Goal: Information Seeking & Learning: Learn about a topic

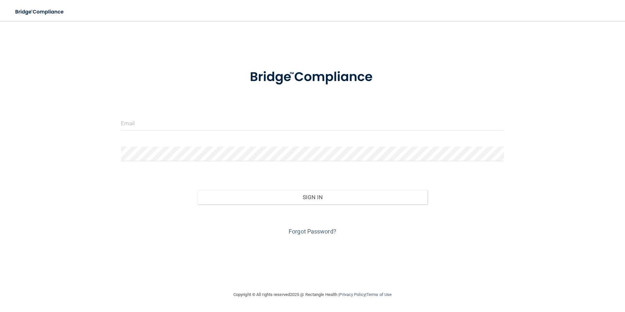
type input "[EMAIL_ADDRESS][DOMAIN_NAME]"
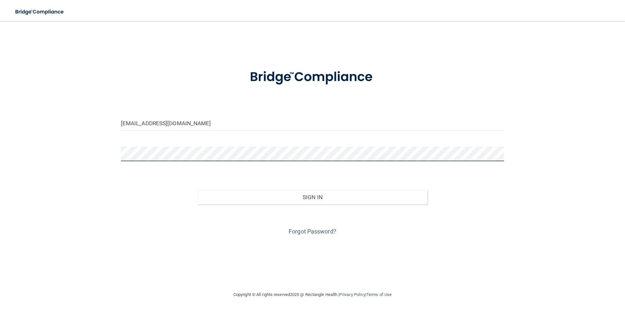
click at [197, 190] on button "Sign In" at bounding box center [312, 197] width 230 height 14
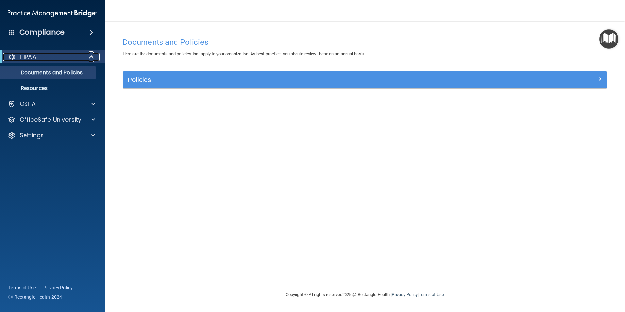
click at [26, 56] on p "HIPAA" at bounding box center [28, 57] width 17 height 8
click at [33, 73] on p "Documents and Policies" at bounding box center [48, 72] width 89 height 7
click at [30, 83] on link "Resources" at bounding box center [44, 88] width 103 height 13
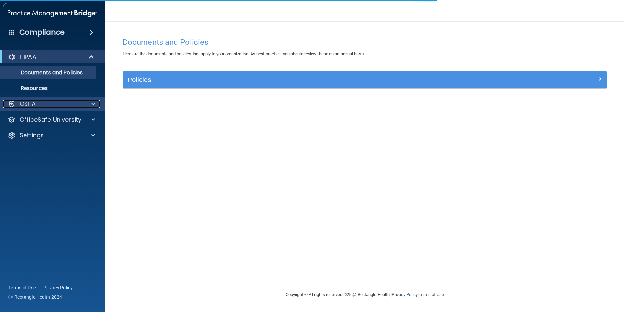
click at [28, 101] on p "OSHA" at bounding box center [28, 104] width 16 height 8
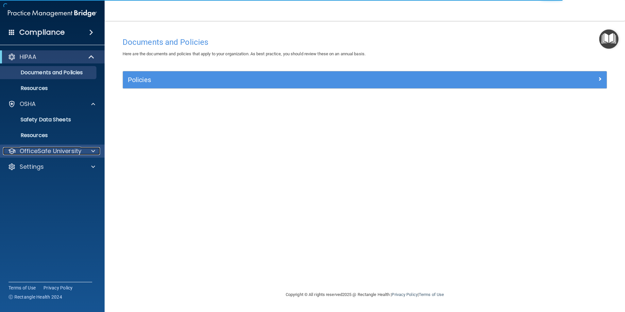
click at [54, 154] on p "OfficeSafe University" at bounding box center [51, 151] width 62 height 8
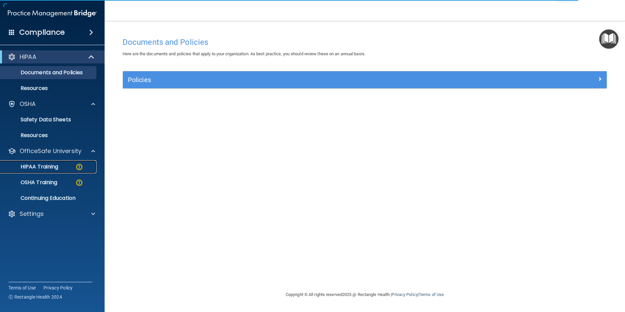
click at [46, 163] on p "HIPAA Training" at bounding box center [31, 166] width 54 height 7
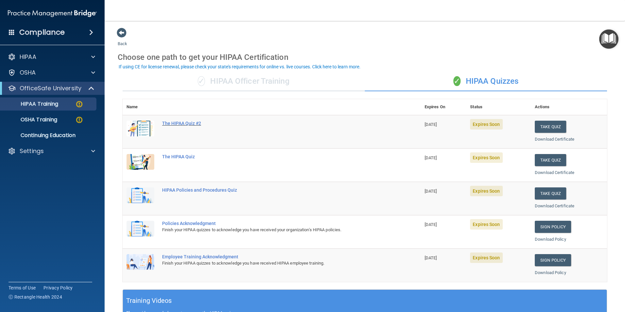
click at [182, 124] on div "The HIPAA Quiz #2" at bounding box center [275, 123] width 226 height 5
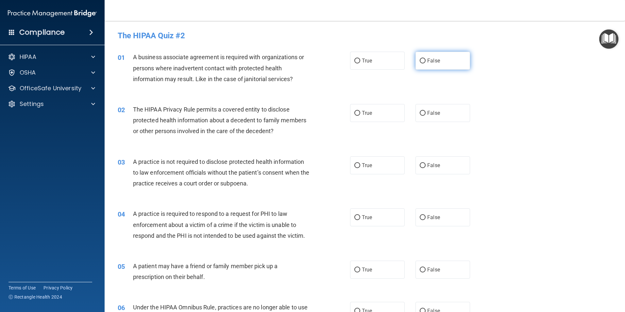
drag, startPoint x: 419, startPoint y: 59, endPoint x: 423, endPoint y: 60, distance: 4.7
click at [421, 59] on input "False" at bounding box center [423, 61] width 6 height 5
radio input "true"
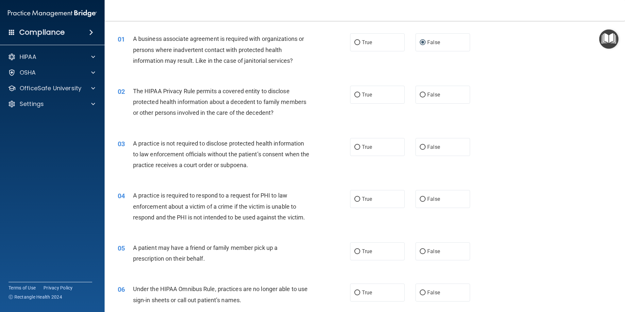
scroll to position [33, 0]
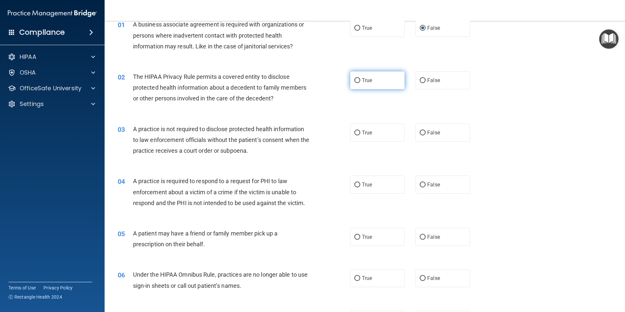
click at [357, 80] on input "True" at bounding box center [357, 80] width 6 height 5
radio input "true"
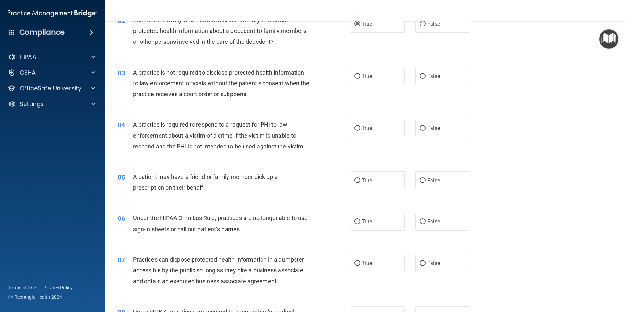
scroll to position [98, 0]
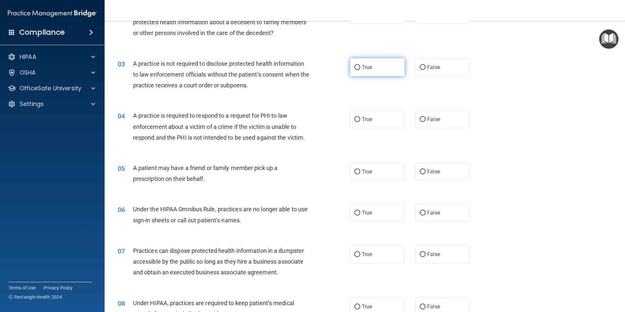
click at [354, 67] on input "True" at bounding box center [357, 67] width 6 height 5
radio input "true"
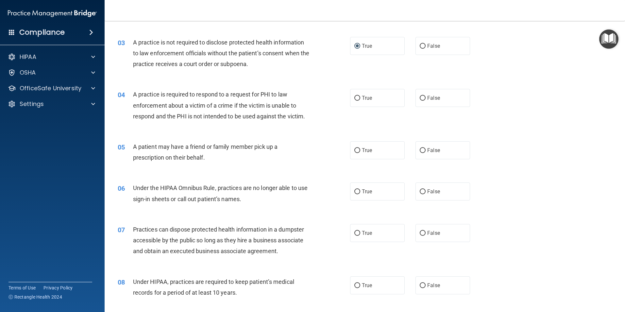
scroll to position [131, 0]
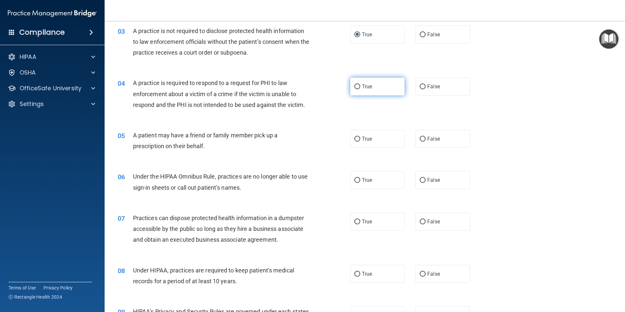
drag, startPoint x: 354, startPoint y: 87, endPoint x: 347, endPoint y: 87, distance: 6.2
click at [354, 87] on input "True" at bounding box center [357, 86] width 6 height 5
radio input "true"
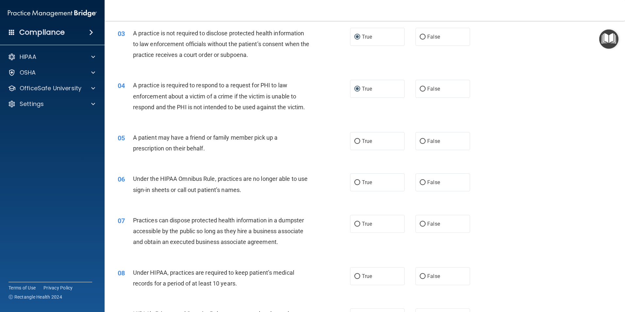
scroll to position [163, 0]
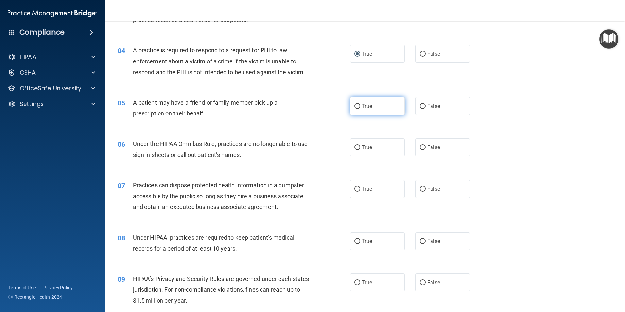
click at [357, 106] on input "True" at bounding box center [357, 106] width 6 height 5
radio input "true"
click at [420, 147] on input "False" at bounding box center [423, 147] width 6 height 5
radio input "true"
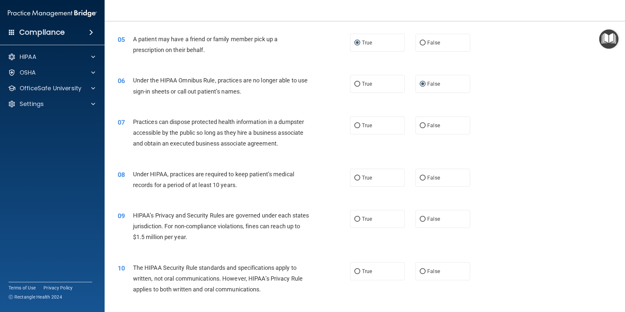
scroll to position [229, 0]
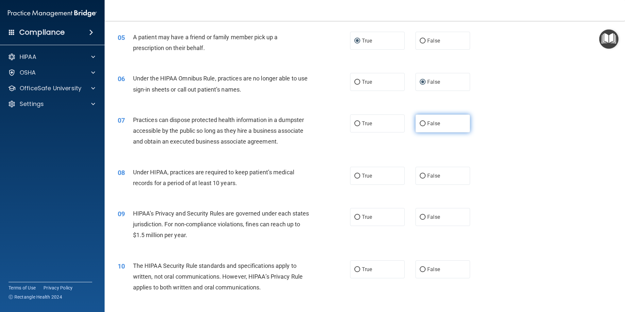
click at [420, 124] on input "False" at bounding box center [423, 123] width 6 height 5
radio input "true"
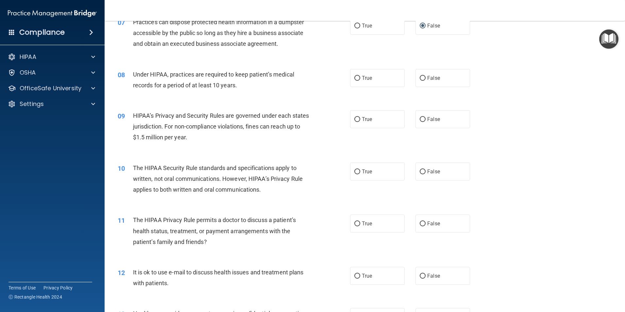
scroll to position [327, 0]
click at [423, 78] on label "False" at bounding box center [442, 78] width 55 height 18
click at [423, 78] on input "False" at bounding box center [423, 78] width 6 height 5
radio input "true"
click at [356, 118] on input "True" at bounding box center [357, 119] width 6 height 5
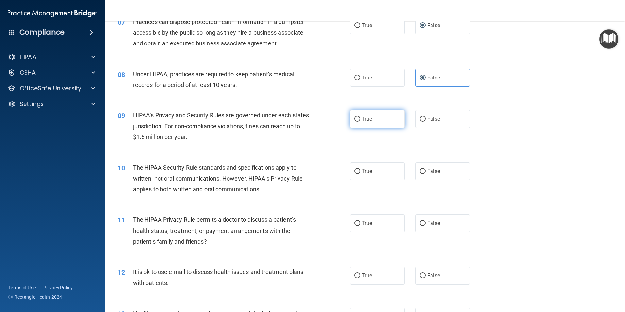
radio input "true"
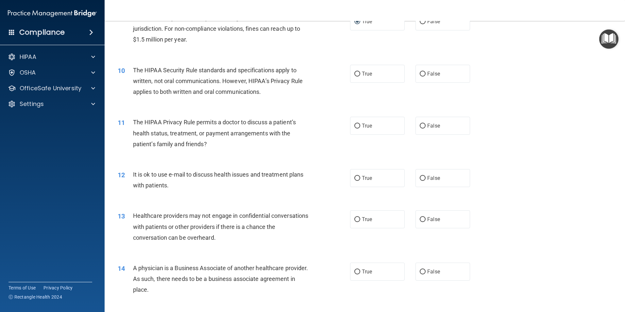
scroll to position [425, 0]
click at [355, 72] on input "True" at bounding box center [357, 73] width 6 height 5
radio input "true"
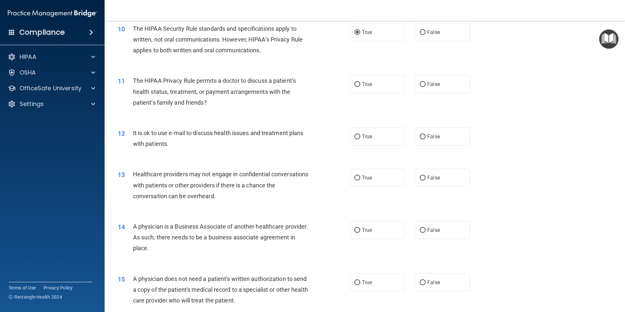
scroll to position [458, 0]
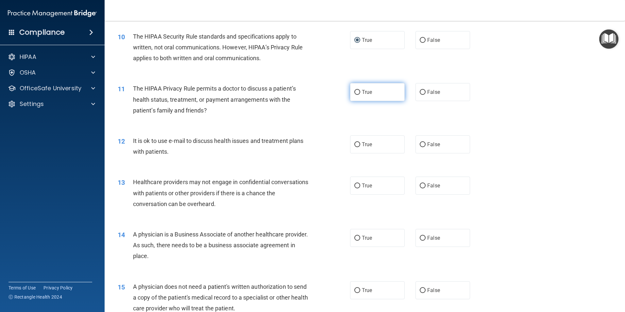
click at [354, 92] on input "True" at bounding box center [357, 92] width 6 height 5
radio input "true"
click at [354, 144] on input "True" at bounding box center [357, 144] width 6 height 5
radio input "true"
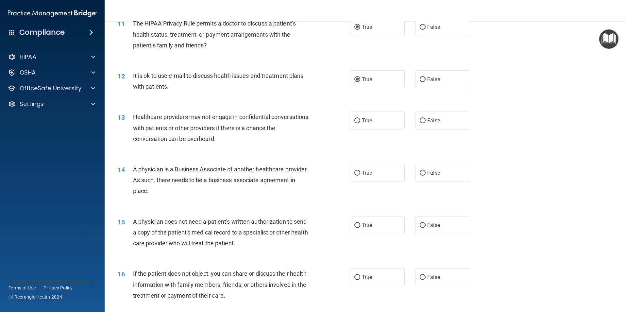
scroll to position [523, 0]
click at [421, 121] on input "False" at bounding box center [423, 120] width 6 height 5
radio input "true"
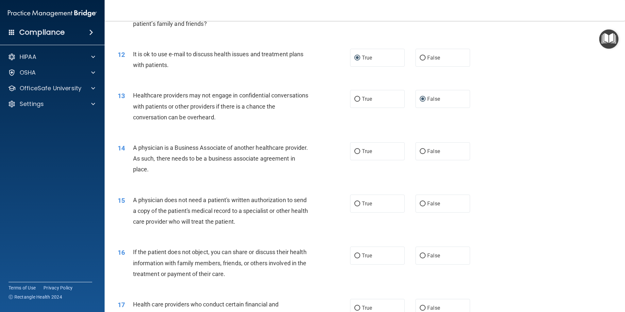
scroll to position [556, 0]
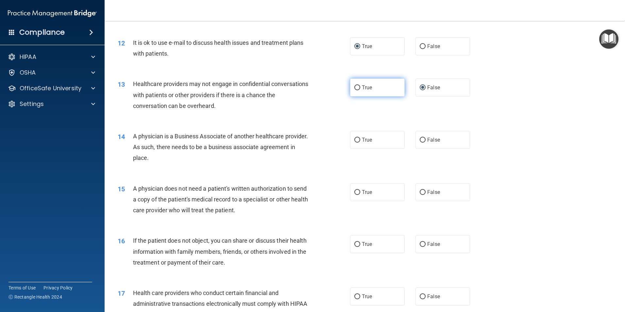
click at [351, 88] on label "True" at bounding box center [377, 87] width 55 height 18
click at [354, 88] on input "True" at bounding box center [357, 87] width 6 height 5
radio input "true"
radio input "false"
click at [422, 140] on input "False" at bounding box center [423, 140] width 6 height 5
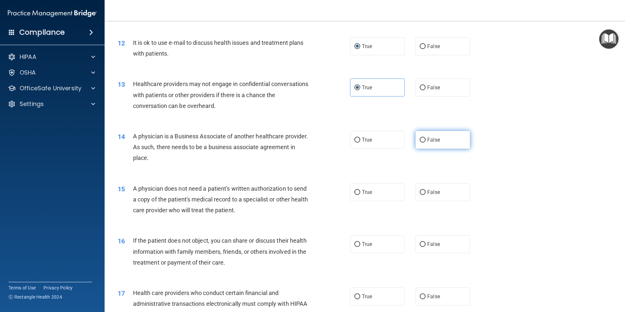
radio input "true"
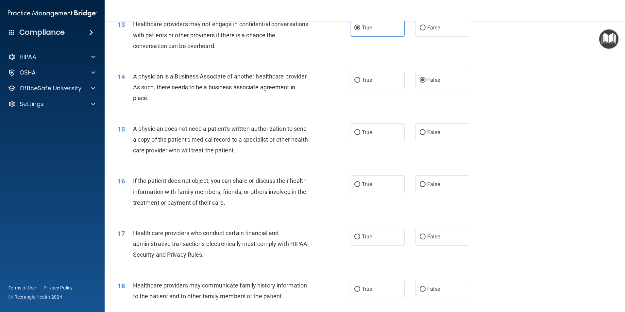
scroll to position [621, 0]
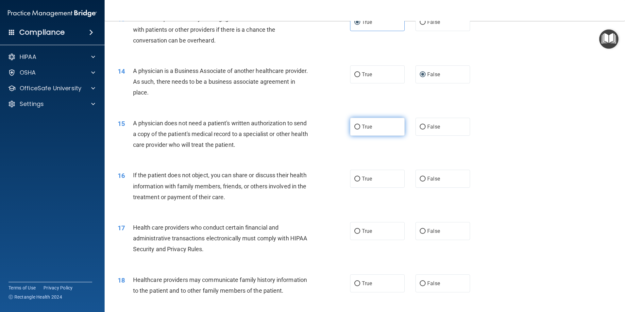
click at [354, 125] on input "True" at bounding box center [357, 127] width 6 height 5
radio input "true"
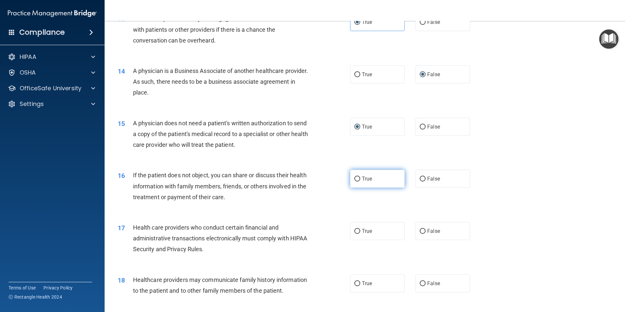
click at [355, 177] on input "True" at bounding box center [357, 179] width 6 height 5
radio input "true"
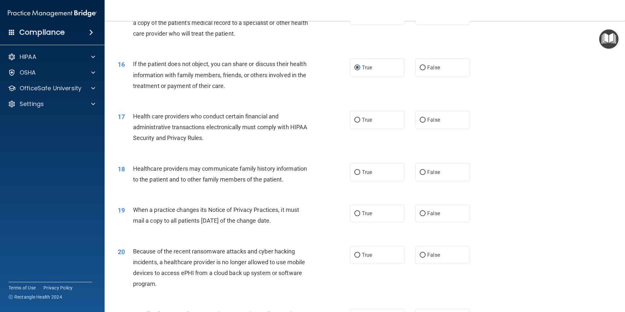
scroll to position [752, 0]
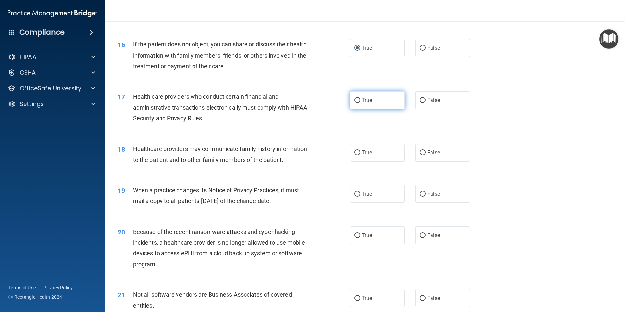
click at [362, 98] on span "True" at bounding box center [367, 100] width 10 height 6
click at [360, 98] on input "True" at bounding box center [357, 100] width 6 height 5
radio input "true"
click at [354, 150] on input "True" at bounding box center [357, 152] width 6 height 5
radio input "true"
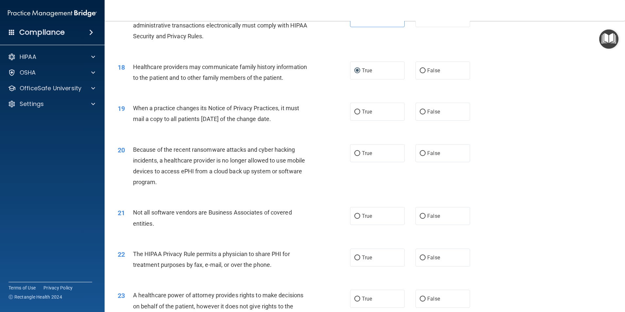
scroll to position [850, 0]
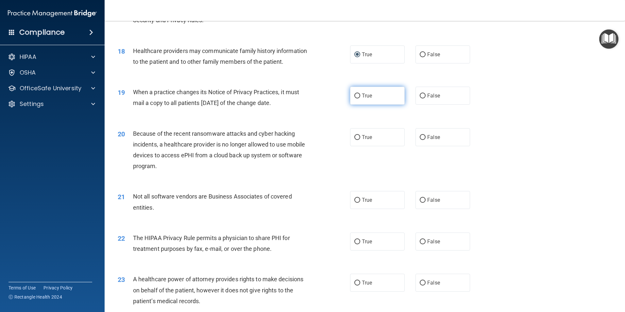
click at [354, 96] on input "True" at bounding box center [357, 95] width 6 height 5
radio input "true"
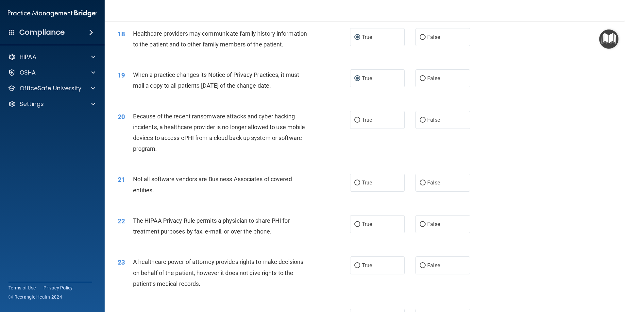
scroll to position [883, 0]
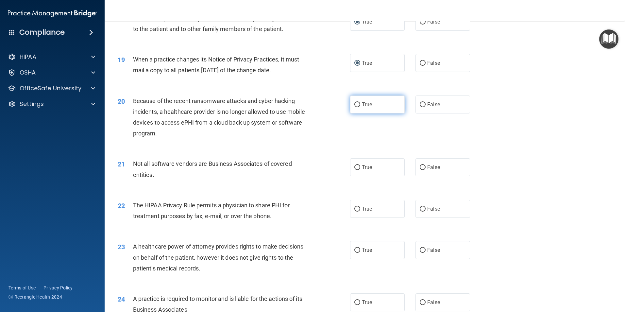
click at [356, 103] on input "True" at bounding box center [357, 104] width 6 height 5
radio input "true"
click at [355, 167] on input "True" at bounding box center [357, 167] width 6 height 5
radio input "true"
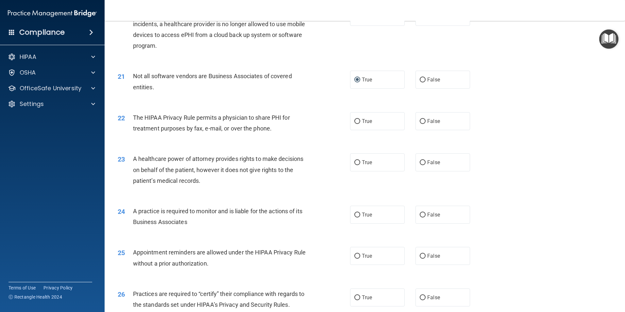
scroll to position [981, 0]
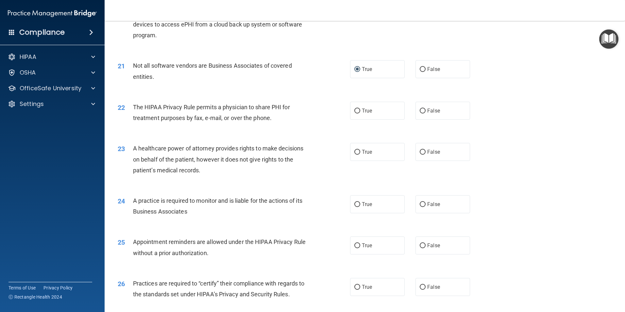
drag, startPoint x: 354, startPoint y: 110, endPoint x: 347, endPoint y: 111, distance: 7.2
click at [354, 110] on input "True" at bounding box center [357, 111] width 6 height 5
radio input "true"
click at [420, 152] on input "False" at bounding box center [423, 152] width 6 height 5
radio input "true"
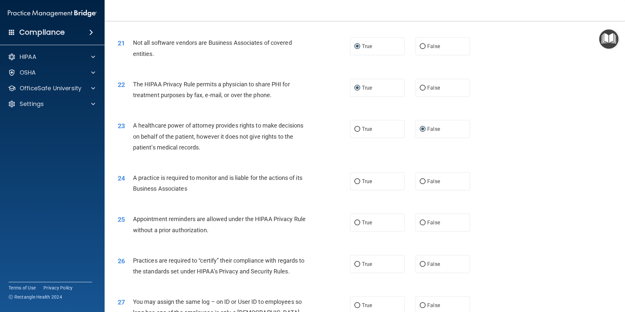
scroll to position [1014, 0]
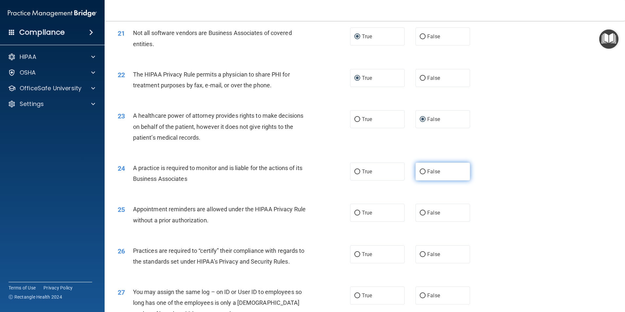
click at [420, 172] on input "False" at bounding box center [423, 171] width 6 height 5
radio input "true"
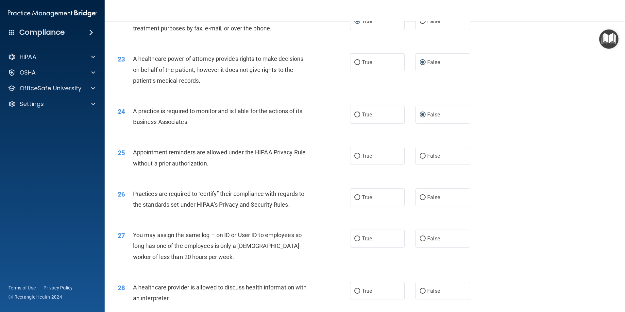
scroll to position [1079, 0]
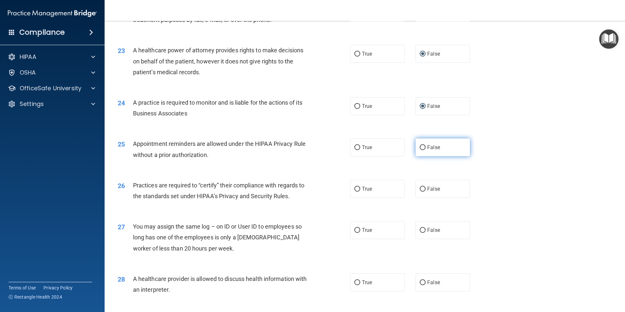
click at [420, 147] on input "False" at bounding box center [423, 147] width 6 height 5
radio input "true"
click at [355, 187] on input "True" at bounding box center [357, 189] width 6 height 5
radio input "true"
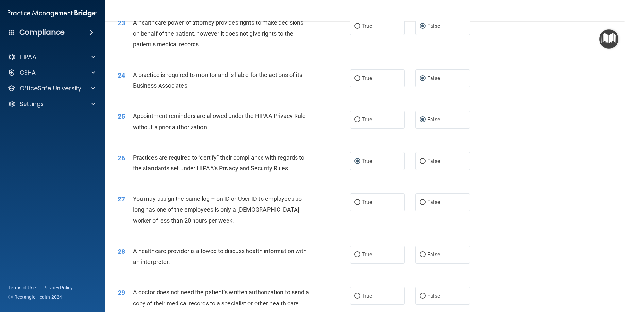
scroll to position [1144, 0]
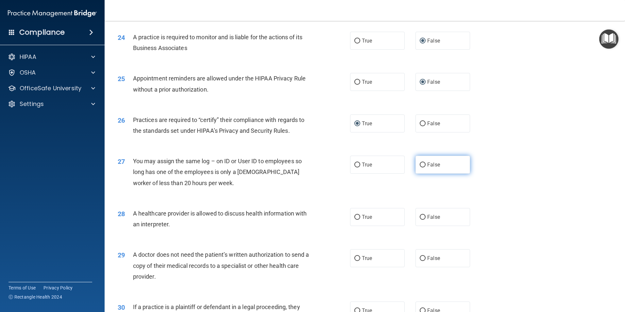
click at [421, 163] on input "False" at bounding box center [423, 164] width 6 height 5
radio input "true"
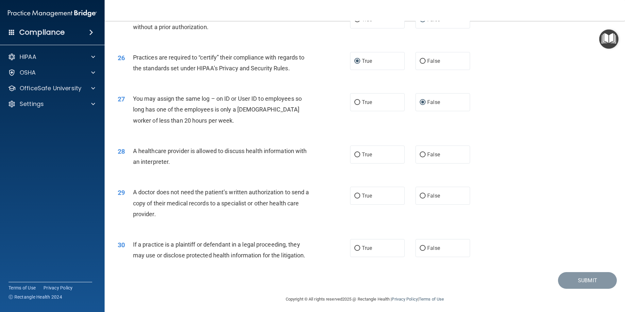
scroll to position [1210, 0]
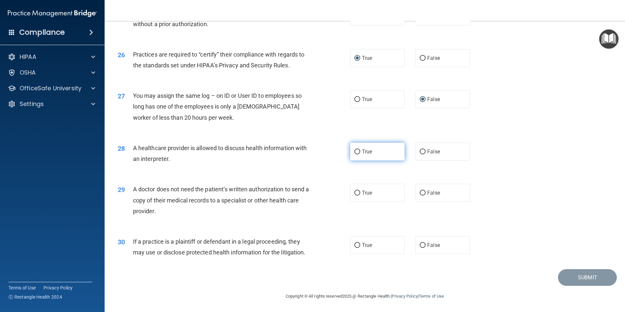
click at [355, 152] on input "True" at bounding box center [357, 151] width 6 height 5
radio input "true"
click at [354, 192] on input "True" at bounding box center [357, 193] width 6 height 5
radio input "true"
click at [354, 245] on input "True" at bounding box center [357, 245] width 6 height 5
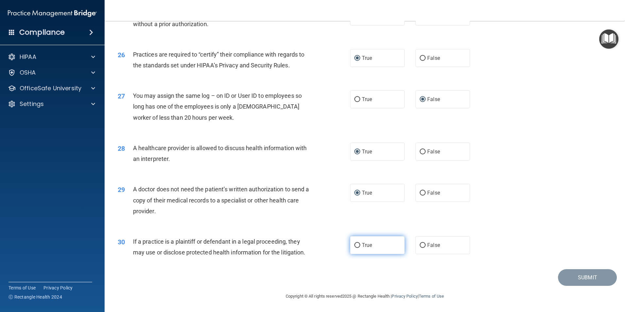
radio input "true"
click at [581, 273] on button "Submit" at bounding box center [587, 277] width 59 height 17
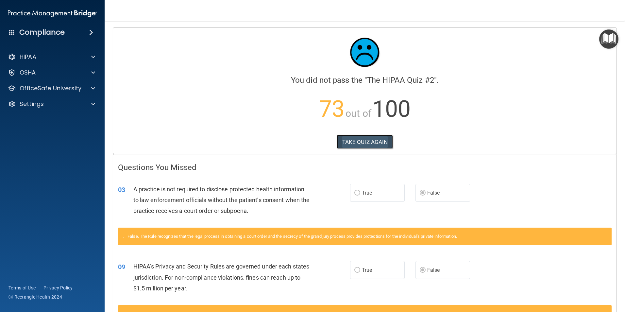
click at [357, 139] on button "TAKE QUIZ AGAIN" at bounding box center [365, 142] width 57 height 14
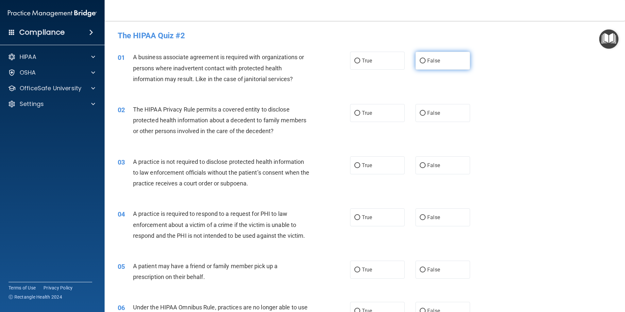
click at [421, 59] on input "False" at bounding box center [423, 61] width 6 height 5
radio input "true"
click at [354, 112] on input "True" at bounding box center [357, 113] width 6 height 5
radio input "true"
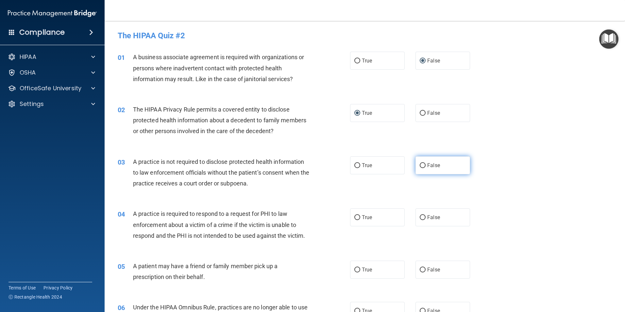
click at [420, 165] on input "False" at bounding box center [423, 165] width 6 height 5
radio input "true"
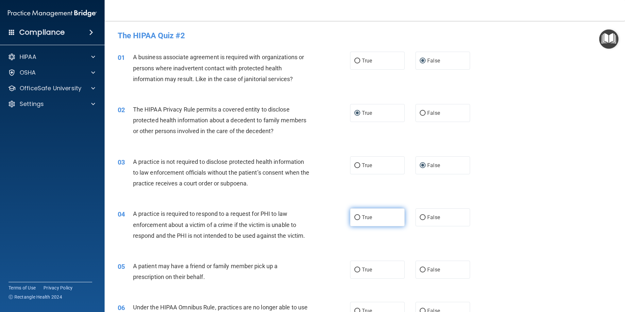
click at [355, 217] on input "True" at bounding box center [357, 217] width 6 height 5
radio input "true"
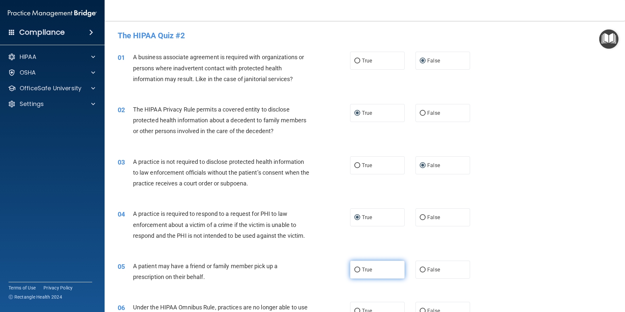
click at [354, 268] on input "True" at bounding box center [357, 269] width 6 height 5
radio input "true"
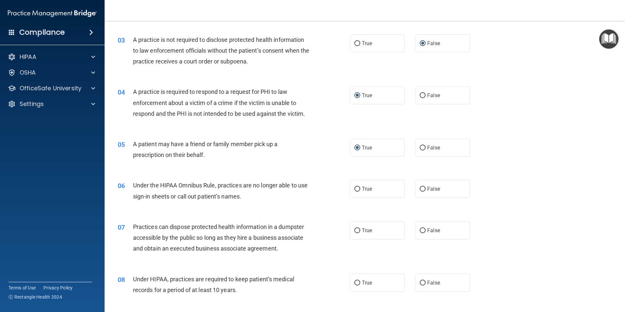
scroll to position [131, 0]
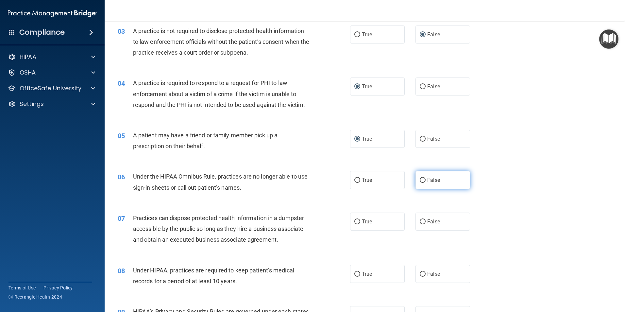
click at [420, 178] on input "False" at bounding box center [423, 180] width 6 height 5
radio input "true"
click at [420, 221] on input "False" at bounding box center [423, 221] width 6 height 5
radio input "true"
click at [421, 273] on input "False" at bounding box center [423, 274] width 6 height 5
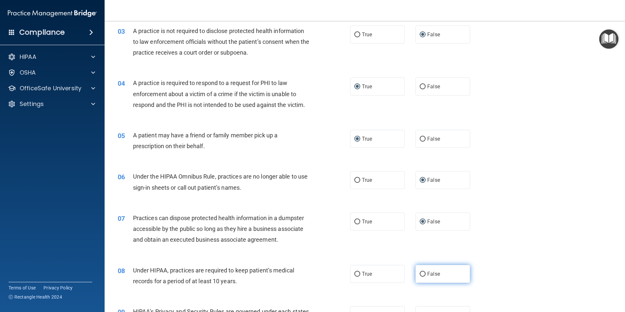
radio input "true"
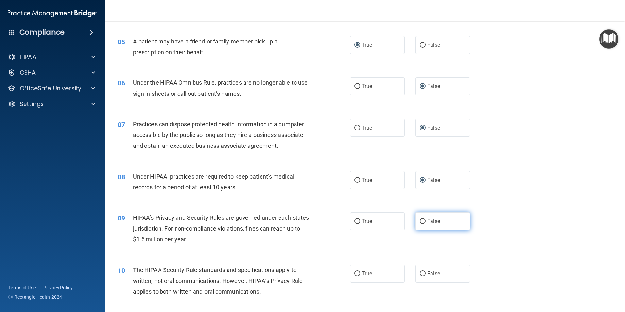
scroll to position [262, 0]
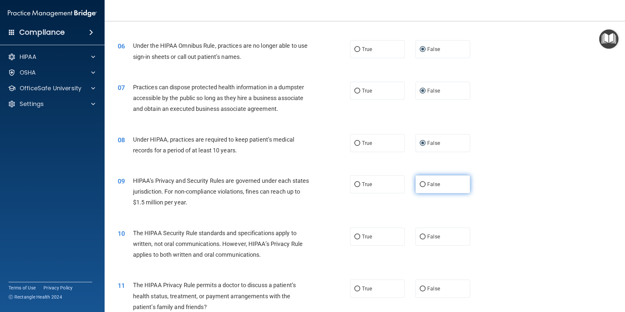
click at [420, 185] on input "False" at bounding box center [423, 184] width 6 height 5
radio input "true"
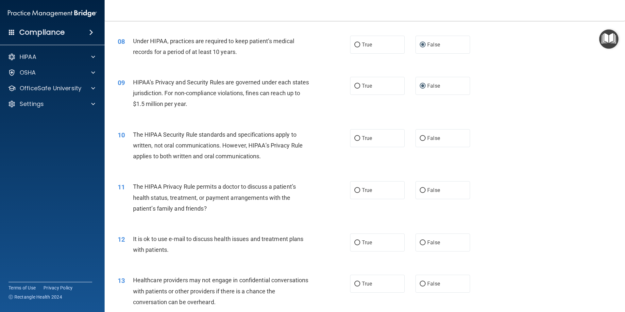
scroll to position [425, 0]
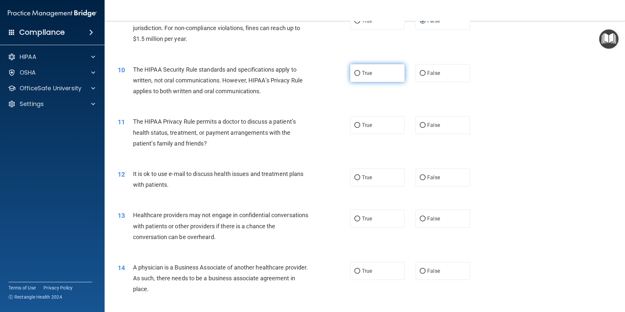
click at [356, 71] on input "True" at bounding box center [357, 73] width 6 height 5
radio input "true"
click at [354, 124] on input "True" at bounding box center [357, 125] width 6 height 5
radio input "true"
click at [355, 176] on input "True" at bounding box center [357, 177] width 6 height 5
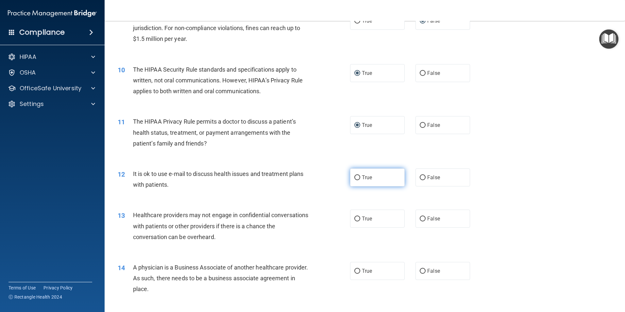
radio input "true"
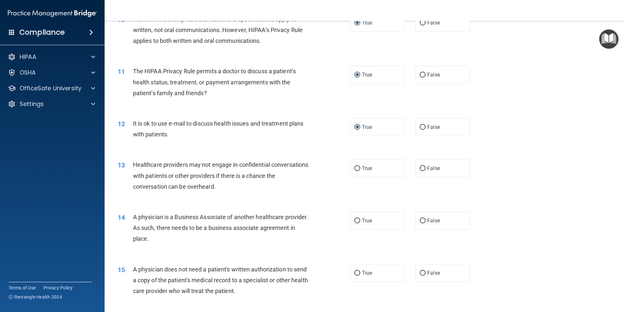
scroll to position [490, 0]
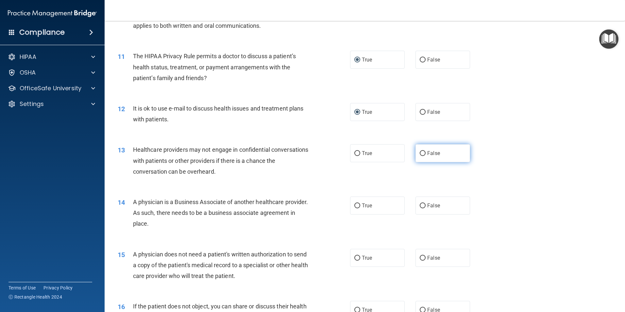
click at [420, 153] on input "False" at bounding box center [423, 153] width 6 height 5
radio input "true"
click at [421, 204] on input "False" at bounding box center [423, 205] width 6 height 5
radio input "true"
click at [355, 258] on input "True" at bounding box center [357, 258] width 6 height 5
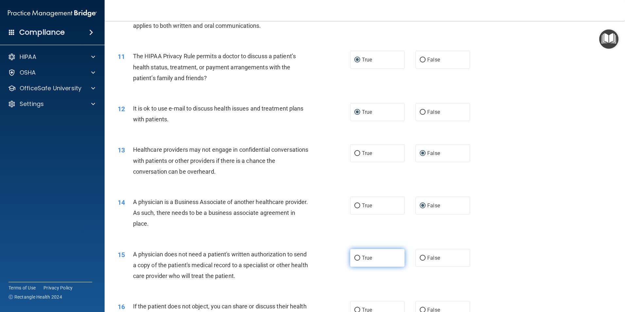
radio input "true"
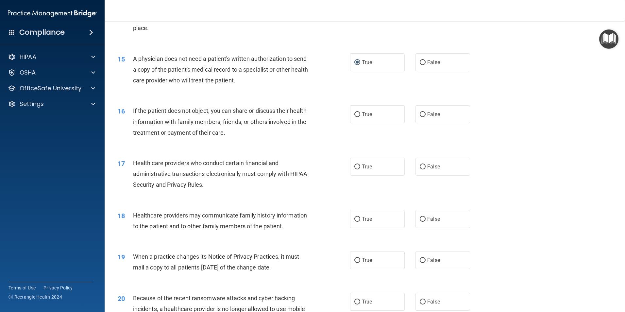
scroll to position [686, 0]
click at [358, 113] on label "True" at bounding box center [377, 114] width 55 height 18
click at [358, 113] on input "True" at bounding box center [357, 113] width 6 height 5
radio input "true"
click at [356, 167] on input "True" at bounding box center [357, 166] width 6 height 5
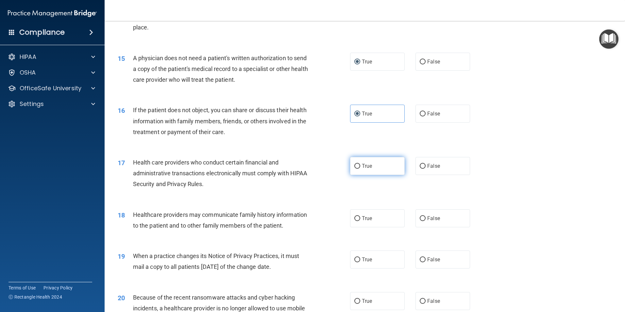
radio input "true"
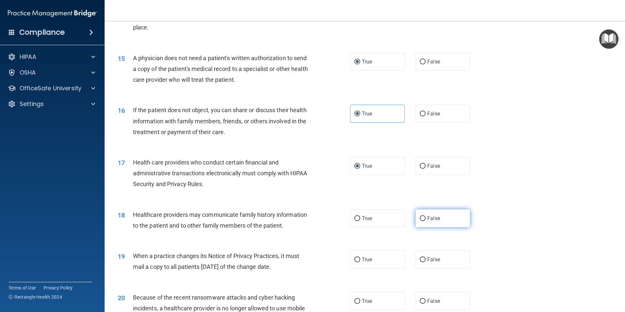
click at [420, 219] on input "False" at bounding box center [423, 218] width 6 height 5
radio input "true"
click at [420, 260] on input "False" at bounding box center [423, 259] width 6 height 5
radio input "true"
click at [420, 300] on input "False" at bounding box center [423, 301] width 6 height 5
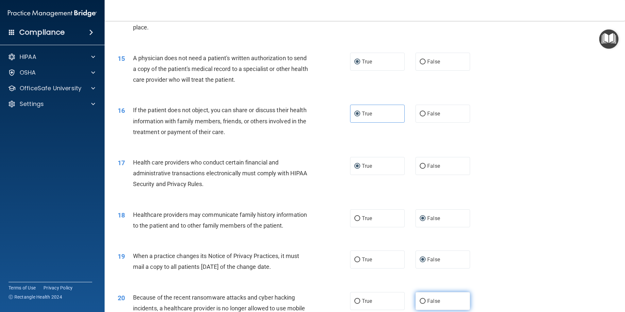
radio input "true"
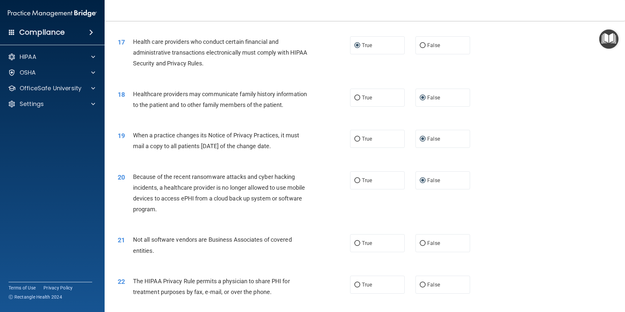
scroll to position [850, 0]
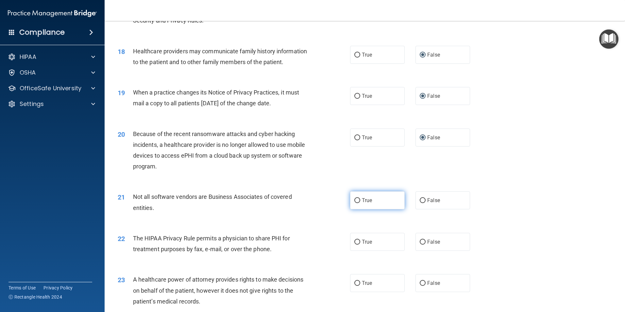
click at [355, 198] on input "True" at bounding box center [357, 200] width 6 height 5
radio input "true"
click at [356, 243] on input "True" at bounding box center [357, 242] width 6 height 5
radio input "true"
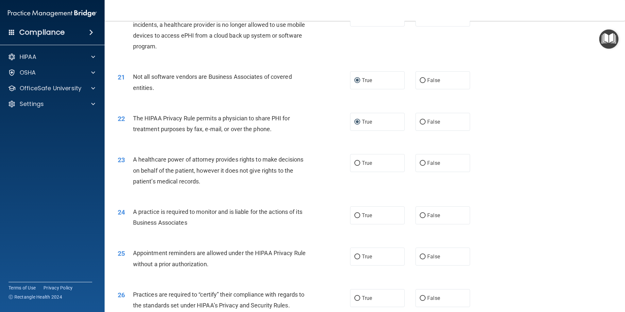
scroll to position [981, 0]
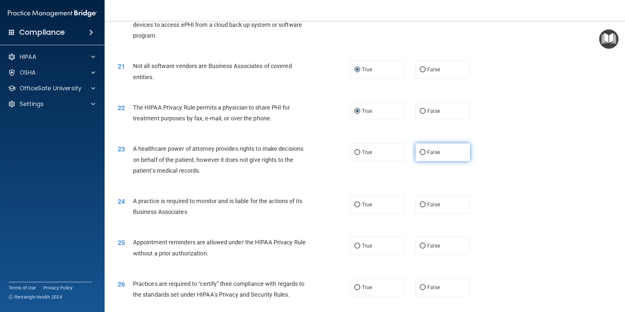
click at [420, 152] on input "False" at bounding box center [423, 152] width 6 height 5
radio input "true"
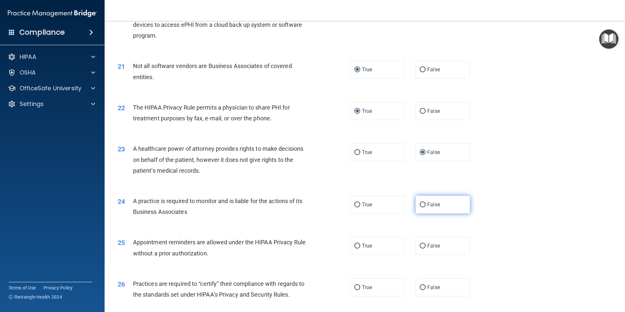
click at [420, 205] on input "False" at bounding box center [423, 204] width 6 height 5
radio input "true"
click at [356, 245] on input "True" at bounding box center [357, 246] width 6 height 5
radio input "true"
click at [420, 285] on input "False" at bounding box center [423, 287] width 6 height 5
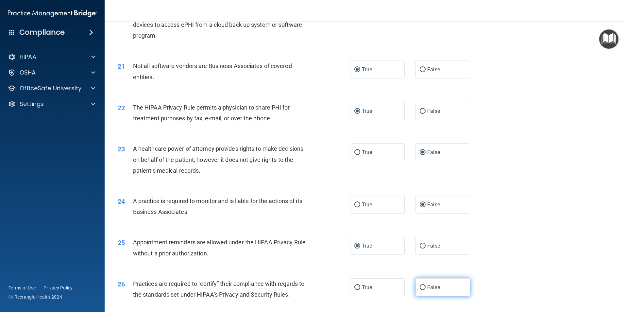
radio input "true"
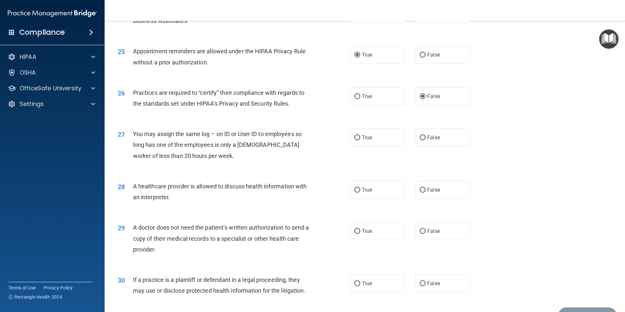
scroll to position [1177, 0]
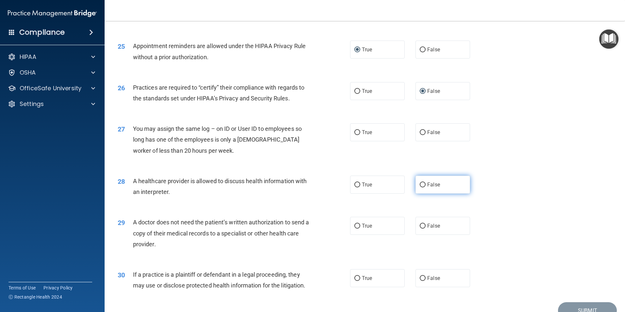
click at [420, 184] on input "False" at bounding box center [423, 184] width 6 height 5
radio input "true"
click at [420, 132] on input "False" at bounding box center [423, 132] width 6 height 5
radio input "true"
click at [355, 184] on input "True" at bounding box center [357, 184] width 6 height 5
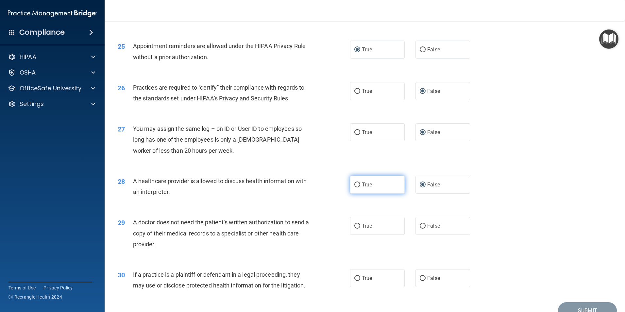
radio input "true"
radio input "false"
click at [356, 226] on input "True" at bounding box center [357, 226] width 6 height 5
radio input "true"
click at [354, 276] on input "True" at bounding box center [357, 278] width 6 height 5
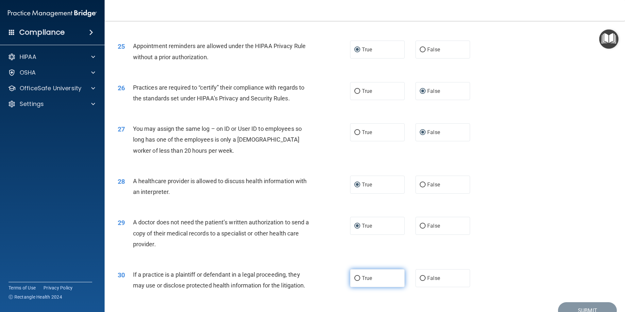
radio input "true"
click at [569, 305] on button "Submit" at bounding box center [587, 310] width 59 height 17
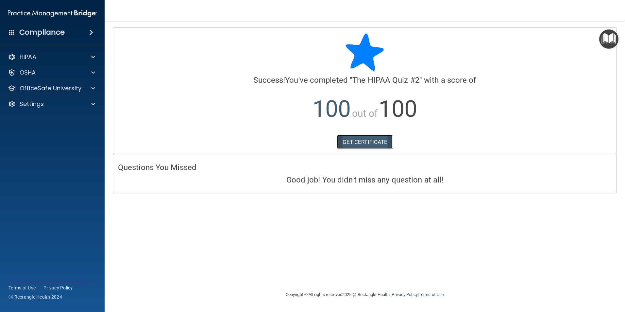
click at [372, 144] on link "GET CERTIFICATE" at bounding box center [365, 142] width 56 height 14
click at [51, 88] on p "OfficeSafe University" at bounding box center [51, 88] width 62 height 8
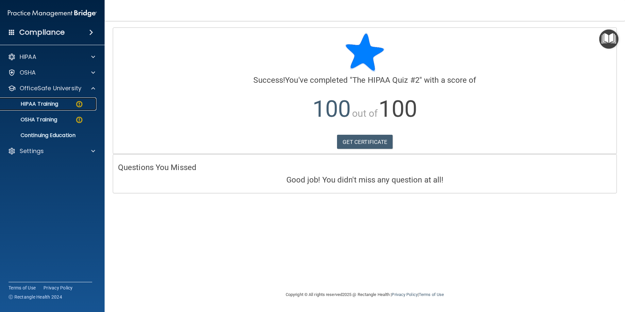
click at [53, 103] on p "HIPAA Training" at bounding box center [31, 104] width 54 height 7
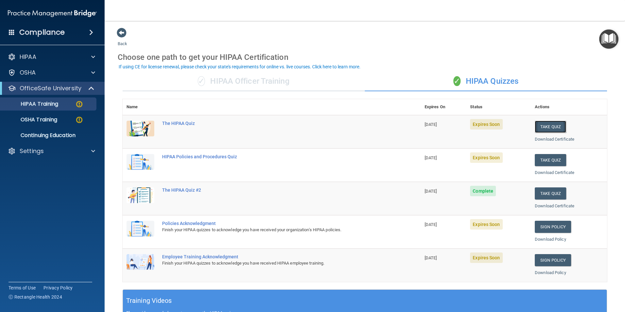
click at [545, 127] on button "Take Quiz" at bounding box center [550, 127] width 31 height 12
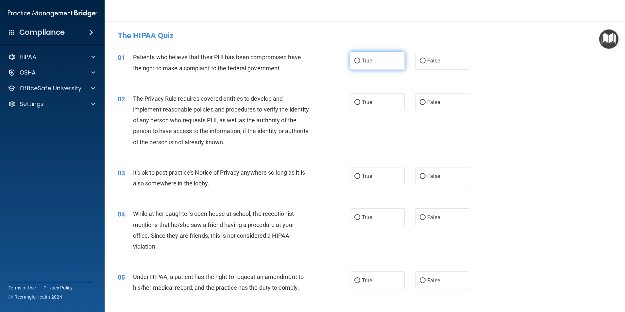
click at [354, 61] on input "True" at bounding box center [357, 61] width 6 height 5
radio input "true"
click at [354, 103] on input "True" at bounding box center [357, 102] width 6 height 5
radio input "true"
click at [354, 175] on input "True" at bounding box center [357, 176] width 6 height 5
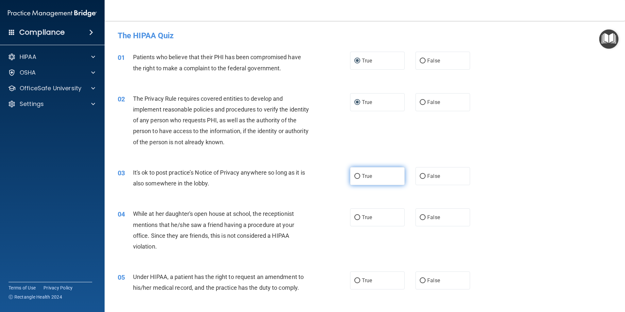
radio input "true"
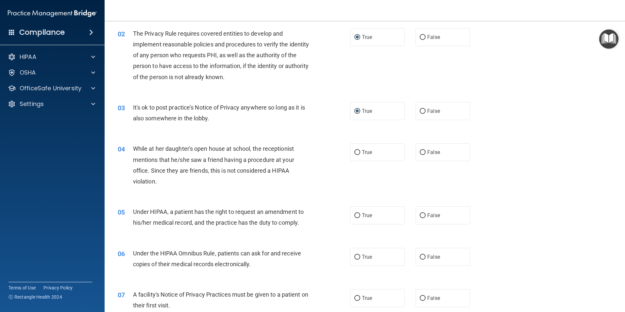
scroll to position [65, 0]
click at [421, 152] on input "False" at bounding box center [423, 152] width 6 height 5
radio input "true"
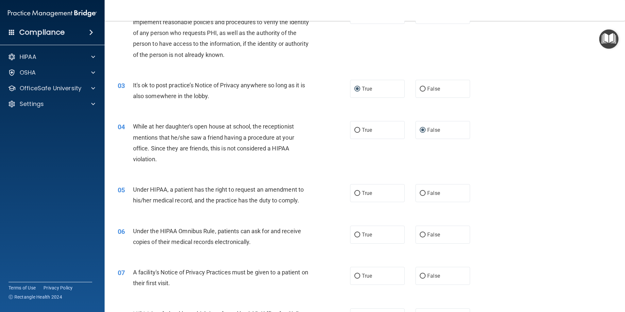
scroll to position [163, 0]
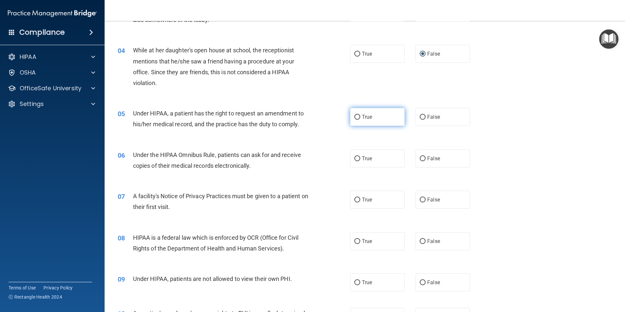
click at [354, 116] on input "True" at bounding box center [357, 117] width 6 height 5
radio input "true"
click at [354, 158] on input "True" at bounding box center [357, 158] width 6 height 5
radio input "true"
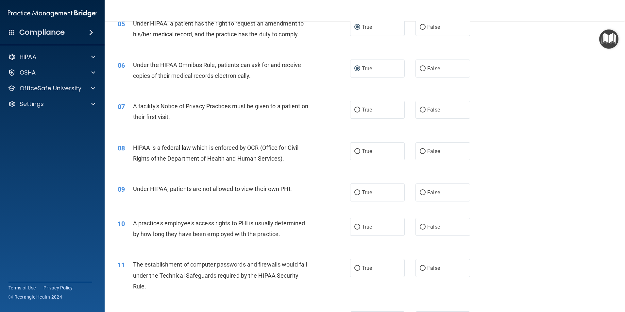
scroll to position [262, 0]
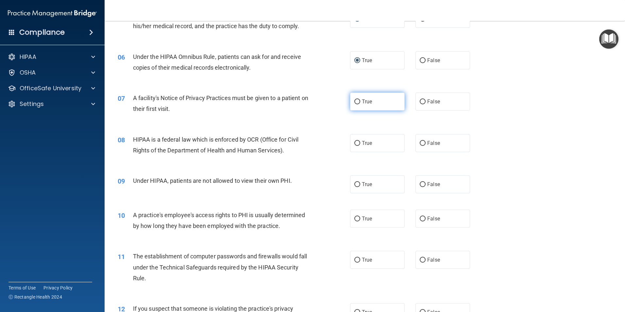
click at [356, 101] on input "True" at bounding box center [357, 101] width 6 height 5
radio input "true"
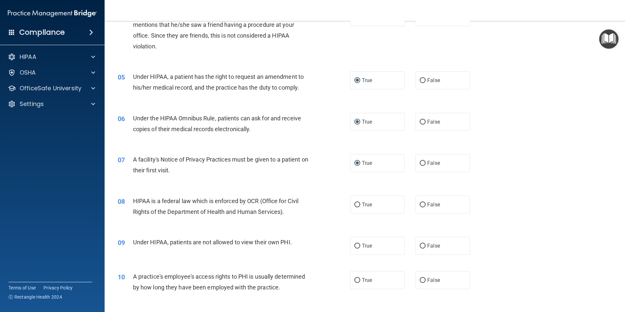
scroll to position [131, 0]
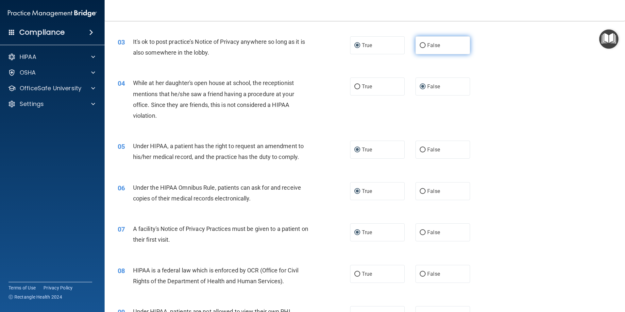
click at [420, 44] on input "False" at bounding box center [423, 45] width 6 height 5
radio input "true"
radio input "false"
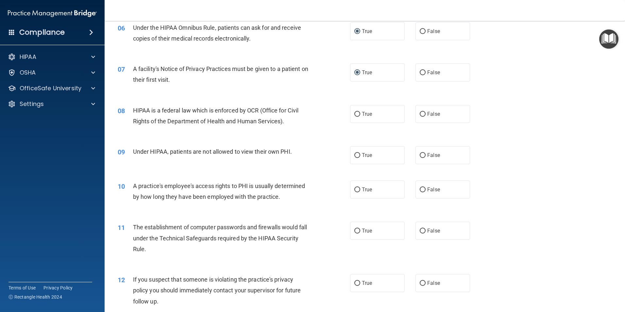
scroll to position [294, 0]
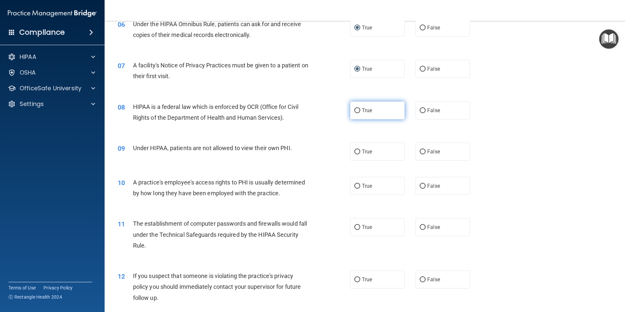
drag, startPoint x: 421, startPoint y: 110, endPoint x: 379, endPoint y: 117, distance: 42.0
click at [421, 110] on input "False" at bounding box center [423, 110] width 6 height 5
radio input "true"
click at [420, 154] on input "False" at bounding box center [423, 151] width 6 height 5
radio input "true"
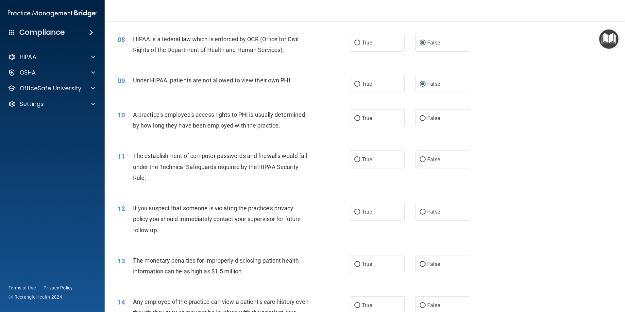
scroll to position [392, 0]
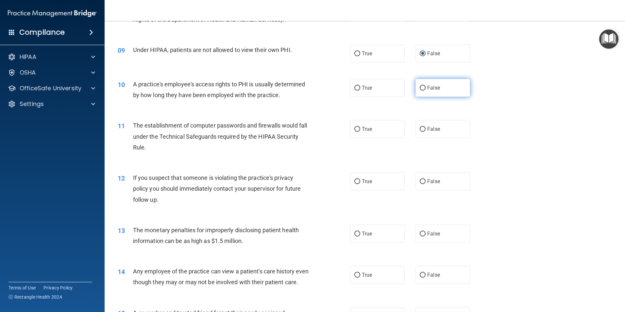
click at [420, 88] on input "False" at bounding box center [423, 88] width 6 height 5
radio input "true"
click at [354, 128] on input "True" at bounding box center [357, 129] width 6 height 5
radio input "true"
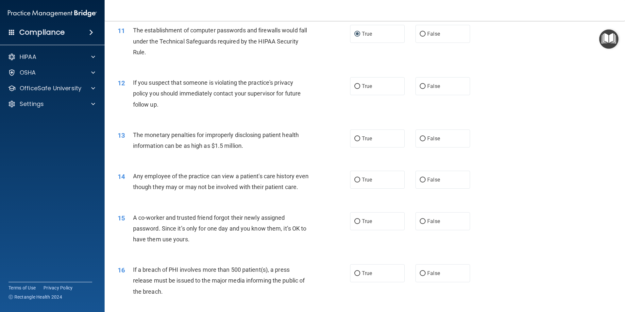
scroll to position [490, 0]
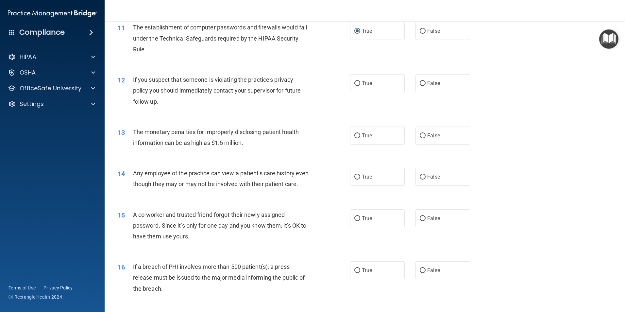
drag, startPoint x: 354, startPoint y: 84, endPoint x: 330, endPoint y: 86, distance: 23.6
click at [354, 84] on input "True" at bounding box center [357, 83] width 6 height 5
radio input "true"
click at [359, 136] on label "True" at bounding box center [377, 136] width 55 height 18
click at [359, 136] on input "True" at bounding box center [357, 135] width 6 height 5
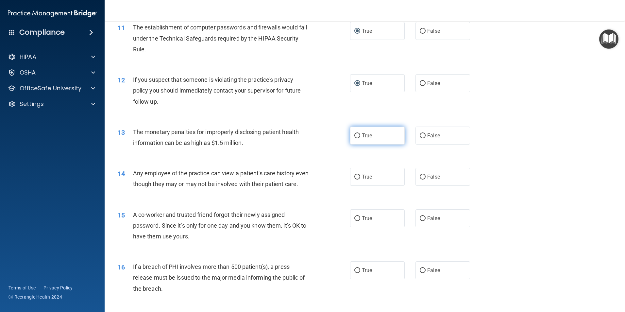
radio input "true"
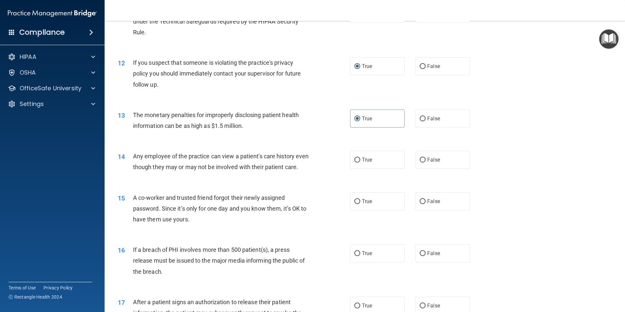
scroll to position [523, 0]
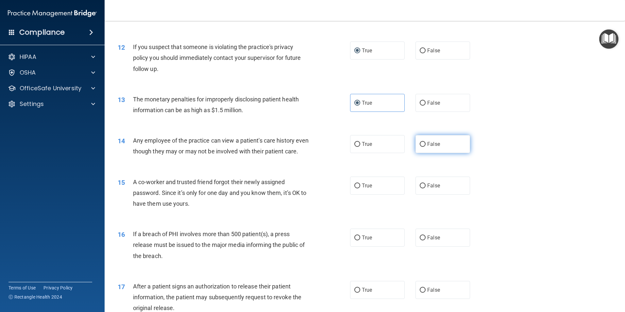
click at [420, 143] on input "False" at bounding box center [423, 144] width 6 height 5
radio input "true"
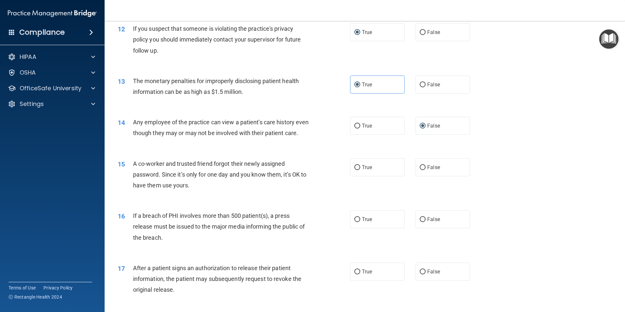
scroll to position [588, 0]
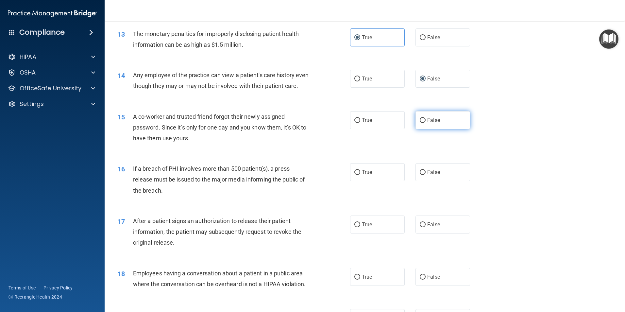
click at [420, 123] on input "False" at bounding box center [423, 120] width 6 height 5
radio input "true"
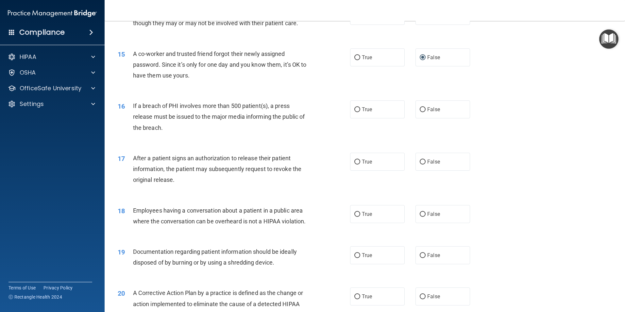
scroll to position [654, 0]
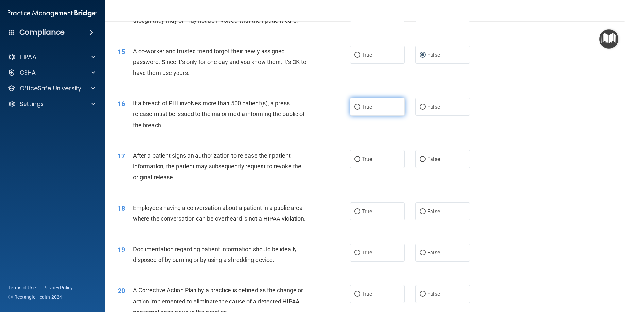
click at [357, 110] on input "True" at bounding box center [357, 107] width 6 height 5
radio input "true"
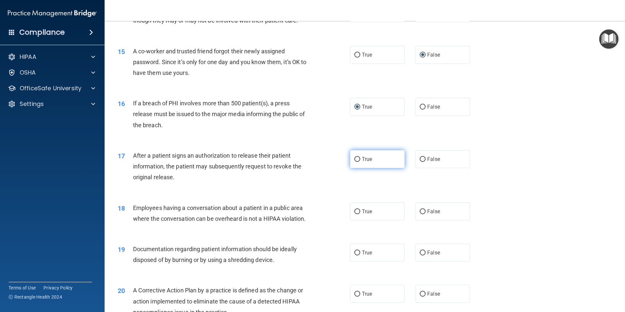
click at [357, 162] on input "True" at bounding box center [357, 159] width 6 height 5
radio input "true"
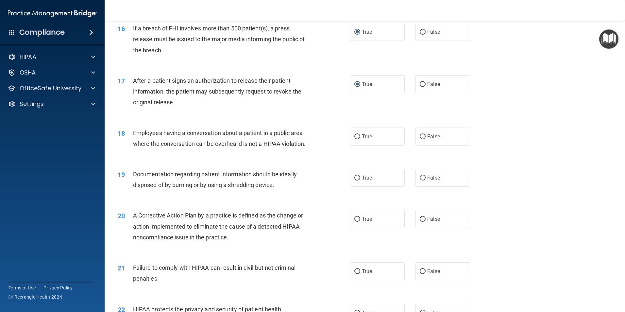
scroll to position [752, 0]
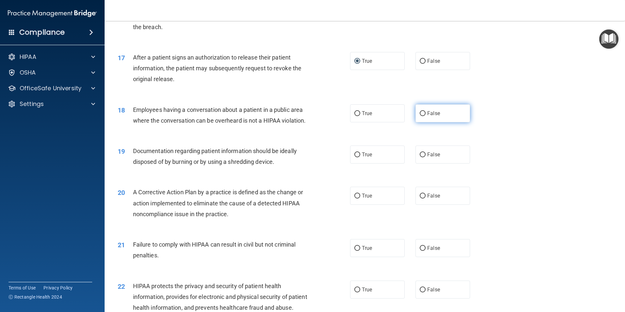
click at [420, 116] on input "False" at bounding box center [423, 113] width 6 height 5
radio input "true"
click at [354, 157] on input "True" at bounding box center [357, 154] width 6 height 5
radio input "true"
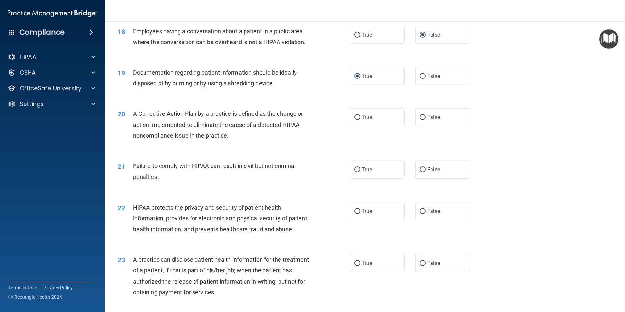
scroll to position [883, 0]
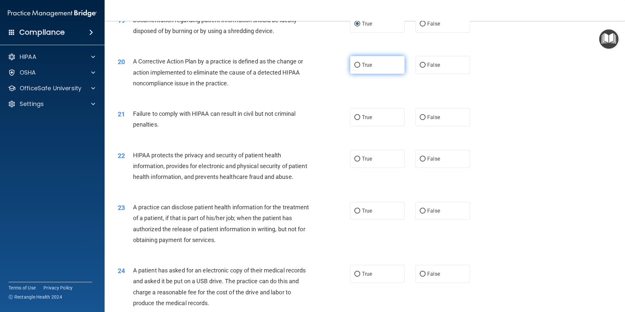
click at [354, 68] on input "True" at bounding box center [357, 65] width 6 height 5
radio input "true"
click at [420, 120] on input "False" at bounding box center [423, 117] width 6 height 5
radio input "true"
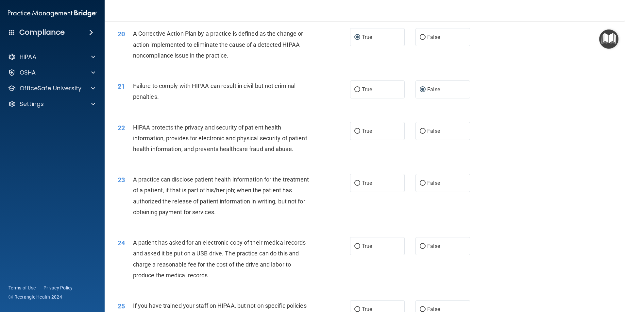
scroll to position [948, 0]
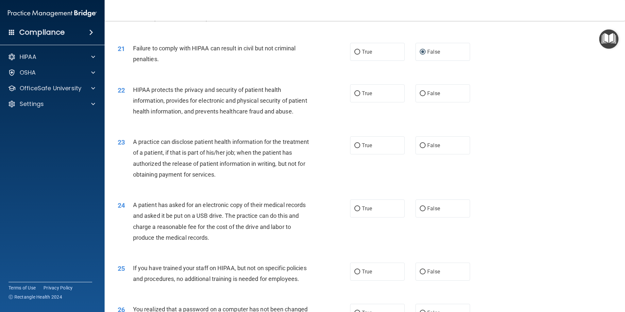
drag, startPoint x: 354, startPoint y: 104, endPoint x: 345, endPoint y: 111, distance: 11.6
click at [355, 96] on input "True" at bounding box center [357, 93] width 6 height 5
radio input "true"
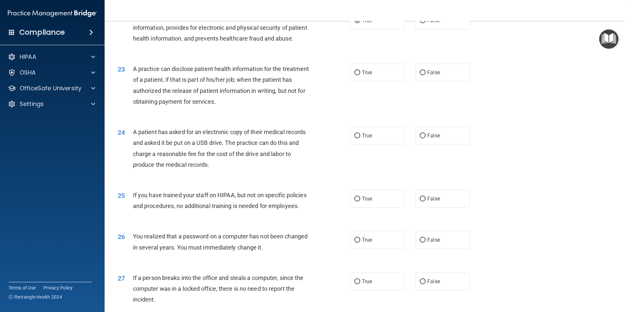
scroll to position [1046, 0]
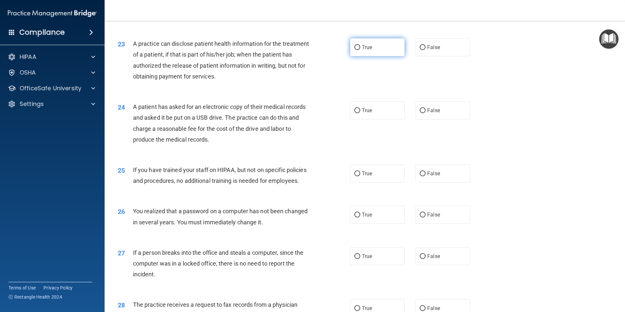
click at [359, 56] on label "True" at bounding box center [377, 47] width 55 height 18
click at [359, 50] on input "True" at bounding box center [357, 47] width 6 height 5
radio input "true"
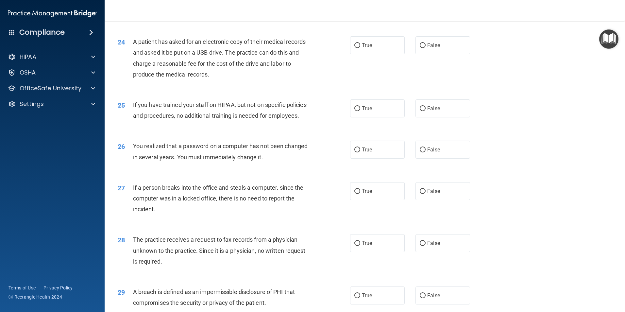
scroll to position [1111, 0]
click at [420, 48] on input "False" at bounding box center [423, 45] width 6 height 5
radio input "true"
click at [357, 48] on input "True" at bounding box center [357, 45] width 6 height 5
radio input "true"
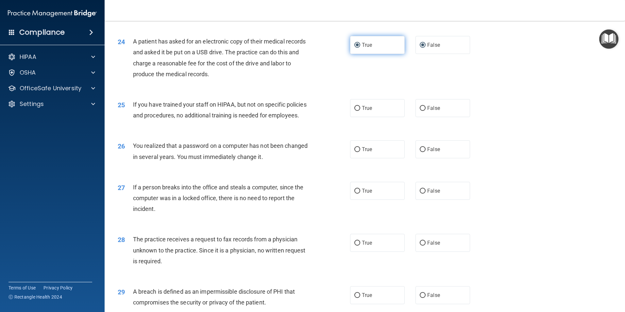
radio input "false"
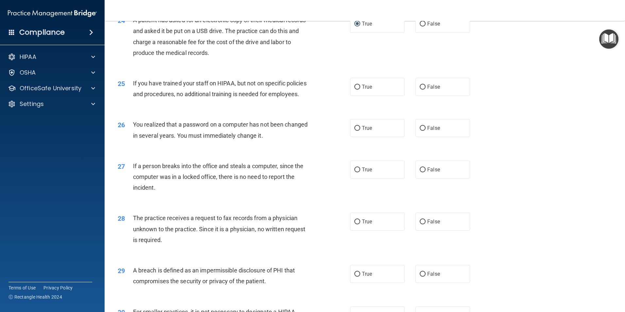
scroll to position [1144, 0]
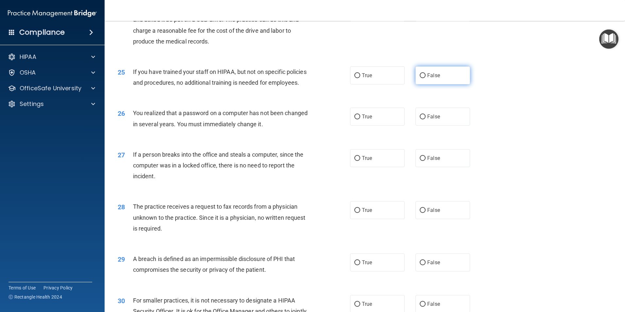
click at [420, 78] on input "False" at bounding box center [423, 75] width 6 height 5
radio input "true"
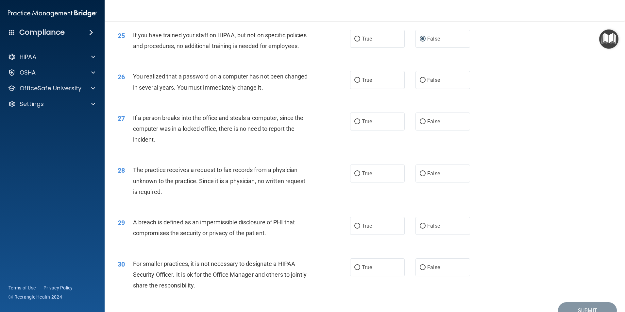
scroll to position [1242, 0]
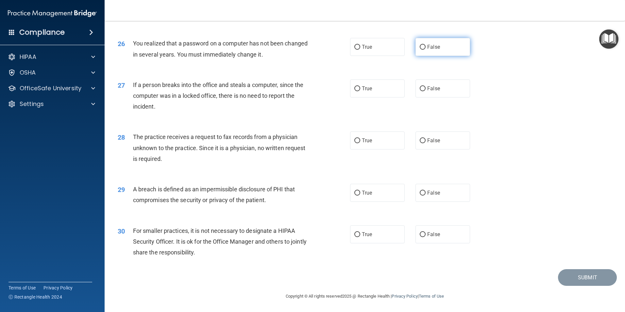
click at [420, 50] on input "False" at bounding box center [423, 47] width 6 height 5
radio input "true"
click at [420, 91] on input "False" at bounding box center [423, 88] width 6 height 5
radio input "true"
click at [420, 143] on input "False" at bounding box center [423, 140] width 6 height 5
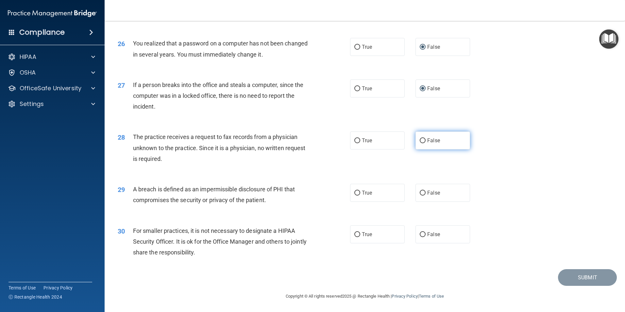
radio input "true"
click at [354, 194] on input "True" at bounding box center [357, 193] width 6 height 5
radio input "true"
click at [354, 233] on input "True" at bounding box center [357, 234] width 6 height 5
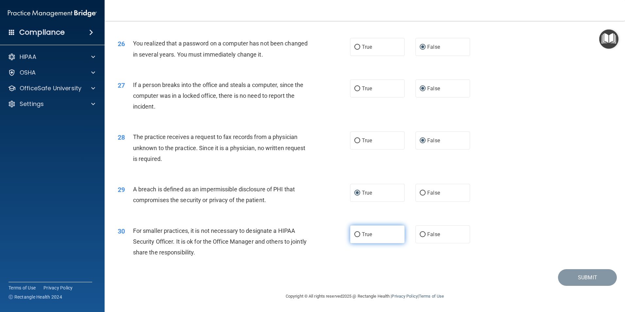
radio input "true"
click at [570, 278] on button "Submit" at bounding box center [587, 277] width 59 height 17
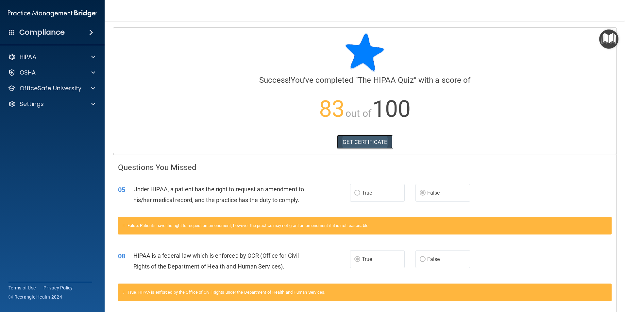
click at [352, 139] on link "GET CERTIFICATE" at bounding box center [365, 142] width 56 height 14
click at [49, 88] on p "OfficeSafe University" at bounding box center [51, 88] width 62 height 8
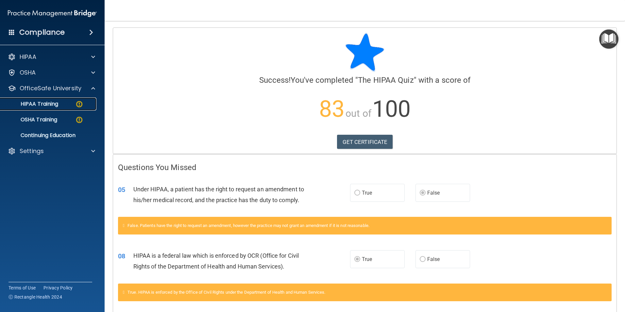
click at [50, 105] on p "HIPAA Training" at bounding box center [31, 104] width 54 height 7
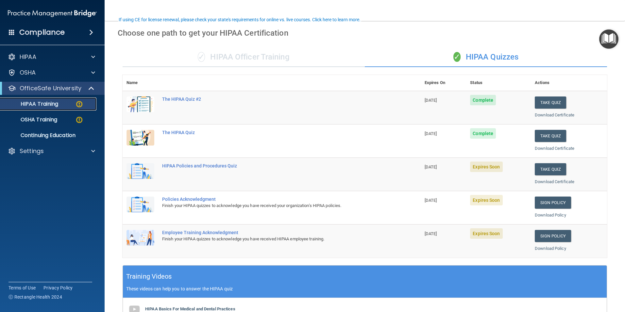
scroll to position [65, 0]
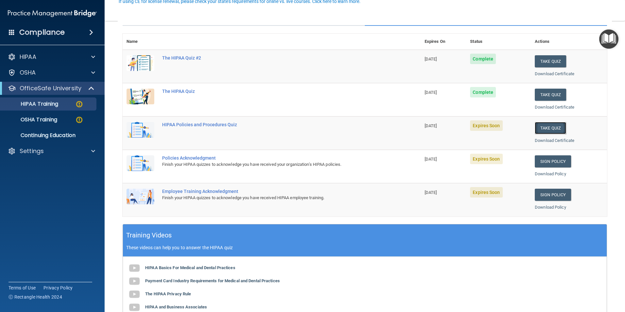
click at [546, 127] on button "Take Quiz" at bounding box center [550, 128] width 31 height 12
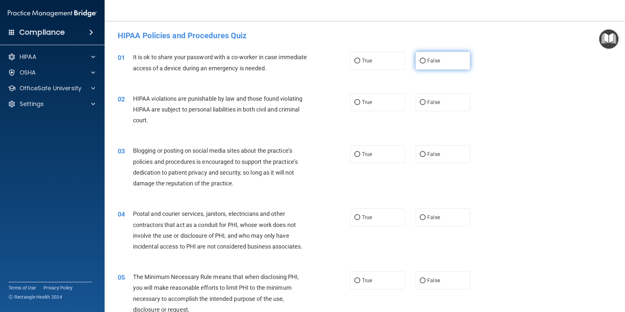
click at [420, 61] on input "False" at bounding box center [423, 61] width 6 height 5
radio input "true"
click at [354, 103] on input "True" at bounding box center [357, 102] width 6 height 5
radio input "true"
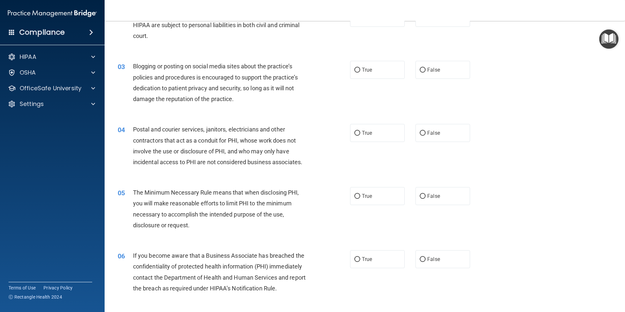
scroll to position [98, 0]
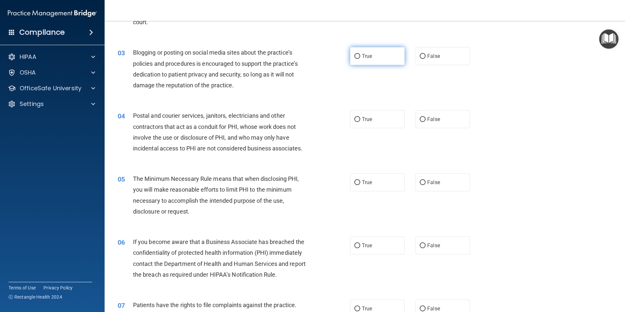
click at [356, 55] on input "True" at bounding box center [357, 56] width 6 height 5
radio input "true"
click at [421, 119] on input "False" at bounding box center [423, 119] width 6 height 5
radio input "true"
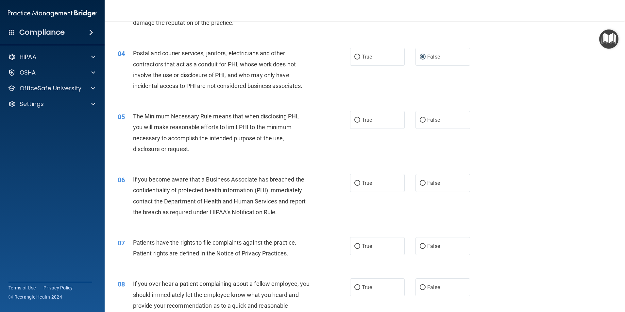
scroll to position [163, 0]
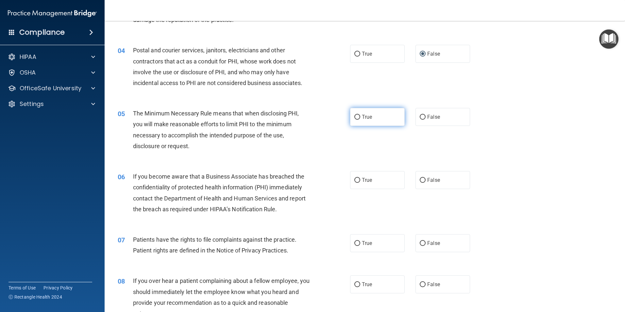
click at [355, 116] on input "True" at bounding box center [357, 117] width 6 height 5
radio input "true"
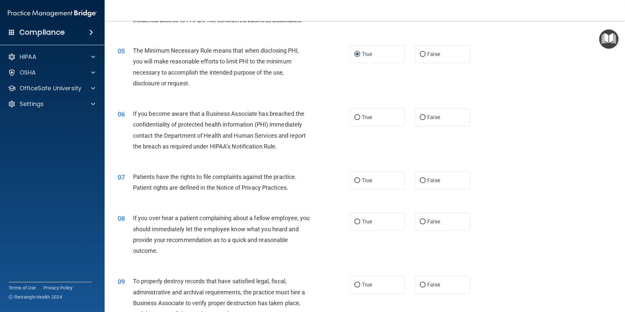
scroll to position [229, 0]
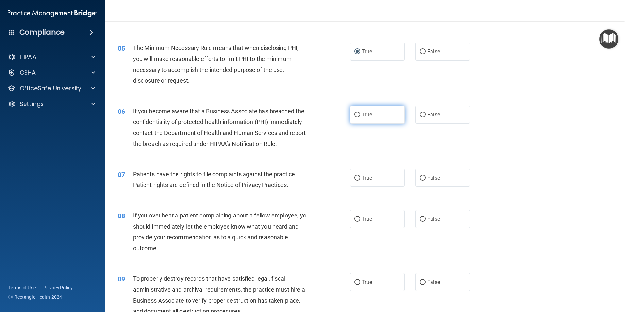
click at [358, 114] on input "True" at bounding box center [357, 114] width 6 height 5
radio input "true"
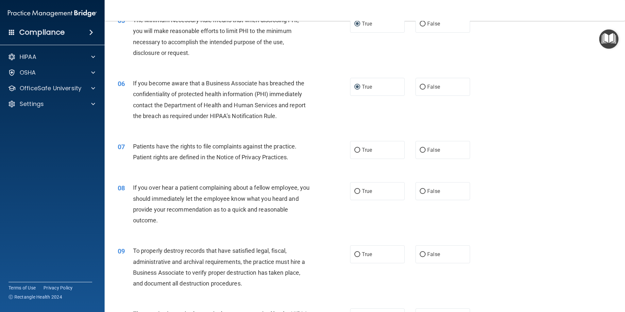
scroll to position [327, 0]
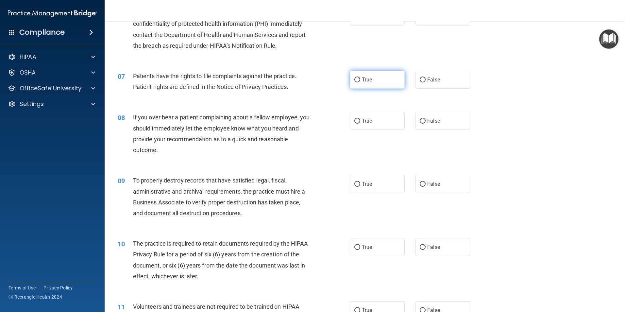
click at [355, 81] on input "True" at bounding box center [357, 79] width 6 height 5
radio input "true"
click at [420, 121] on input "False" at bounding box center [423, 121] width 6 height 5
radio input "true"
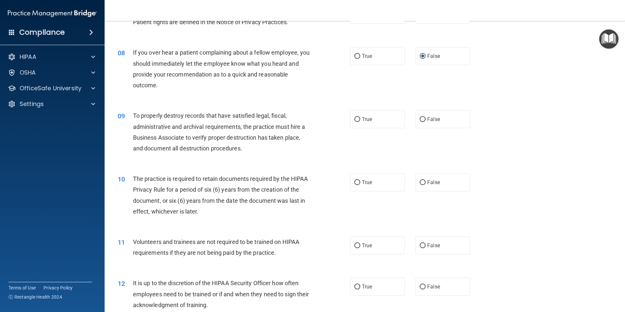
scroll to position [392, 0]
click at [420, 118] on input "False" at bounding box center [423, 118] width 6 height 5
radio input "true"
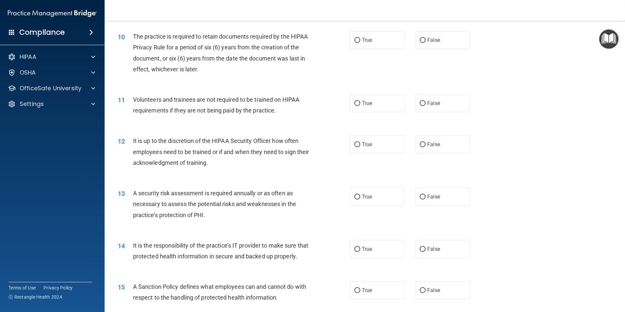
scroll to position [523, 0]
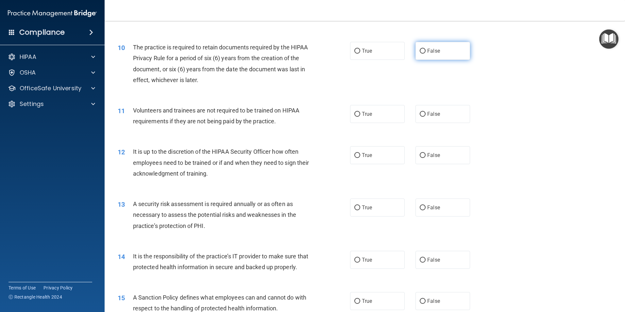
click at [421, 49] on input "False" at bounding box center [423, 51] width 6 height 5
radio input "true"
click at [420, 113] on input "False" at bounding box center [423, 114] width 6 height 5
radio input "true"
click at [354, 156] on input "True" at bounding box center [357, 155] width 6 height 5
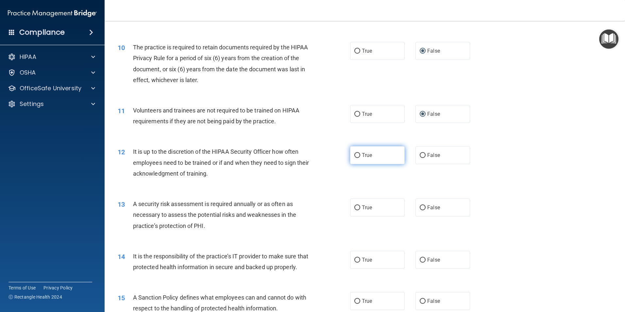
radio input "true"
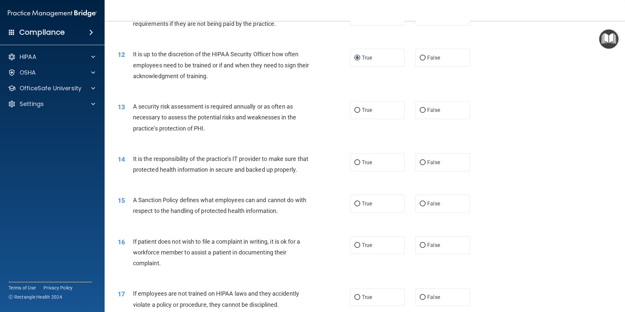
scroll to position [621, 0]
click at [352, 110] on label "True" at bounding box center [377, 109] width 55 height 18
click at [355, 110] on input "True" at bounding box center [357, 109] width 6 height 5
radio input "true"
click at [354, 163] on input "True" at bounding box center [357, 162] width 6 height 5
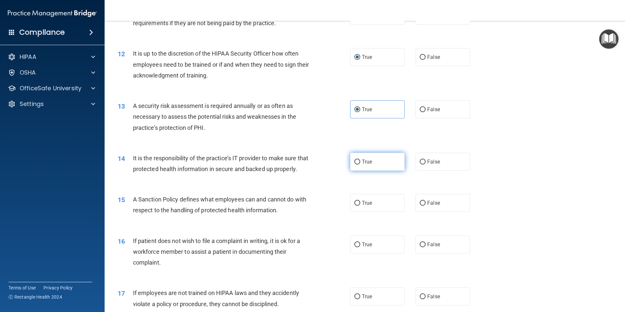
radio input "true"
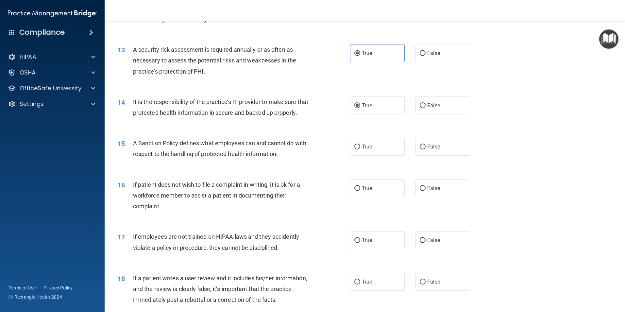
scroll to position [719, 0]
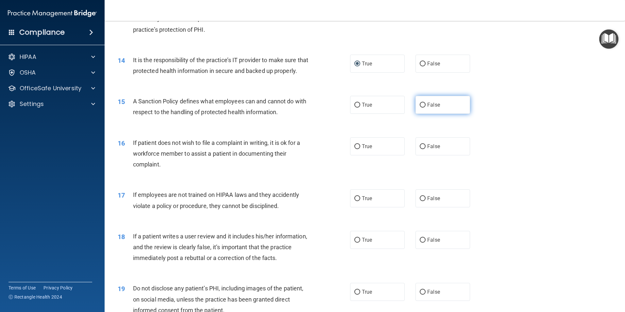
click at [421, 108] on input "False" at bounding box center [423, 105] width 6 height 5
radio input "true"
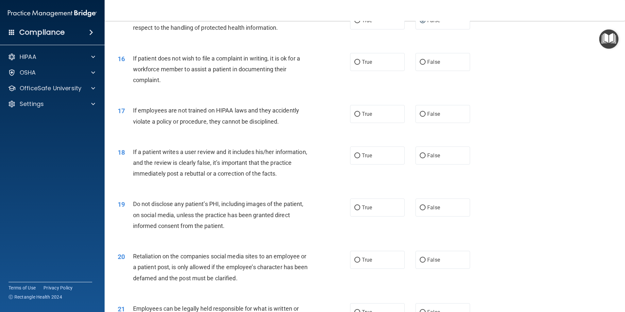
scroll to position [817, 0]
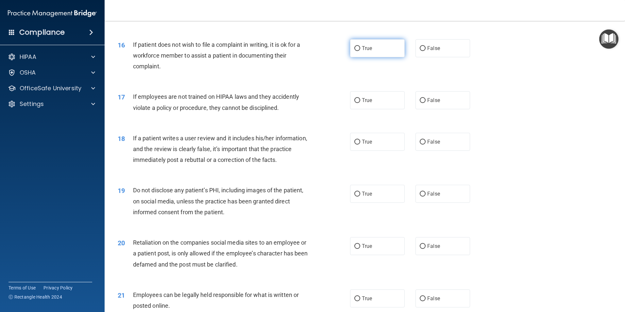
click at [355, 51] on input "True" at bounding box center [357, 48] width 6 height 5
radio input "true"
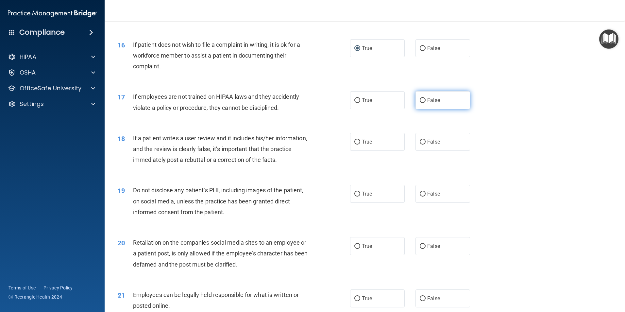
click at [420, 103] on input "False" at bounding box center [423, 100] width 6 height 5
radio input "true"
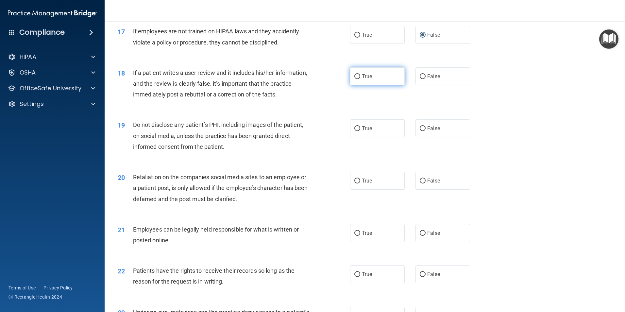
click at [354, 79] on input "True" at bounding box center [357, 76] width 6 height 5
radio input "true"
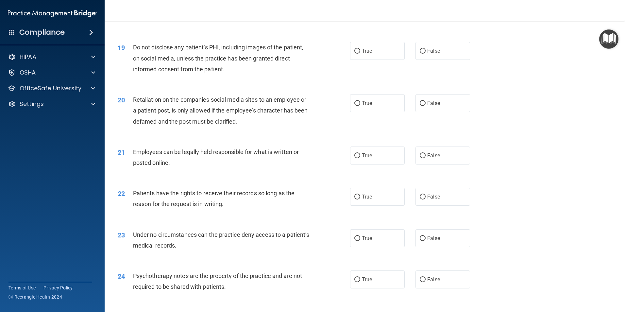
scroll to position [981, 0]
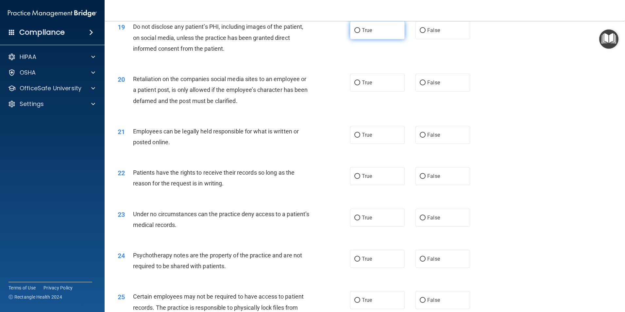
click at [354, 33] on input "True" at bounding box center [357, 30] width 6 height 5
radio input "true"
click at [420, 85] on input "False" at bounding box center [423, 82] width 6 height 5
radio input "true"
click at [354, 138] on input "True" at bounding box center [357, 135] width 6 height 5
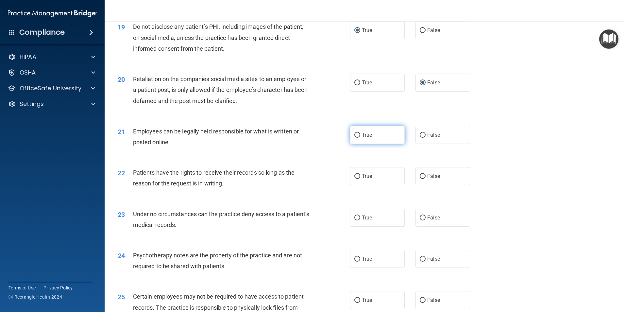
radio input "true"
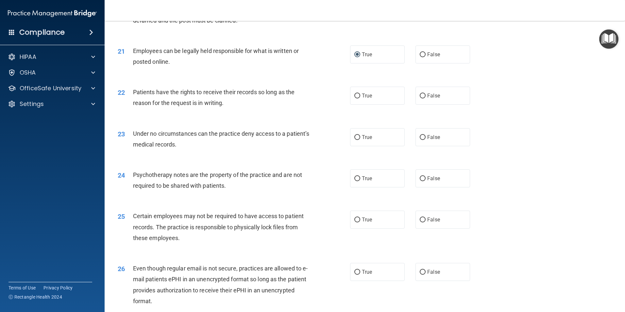
scroll to position [1111, 0]
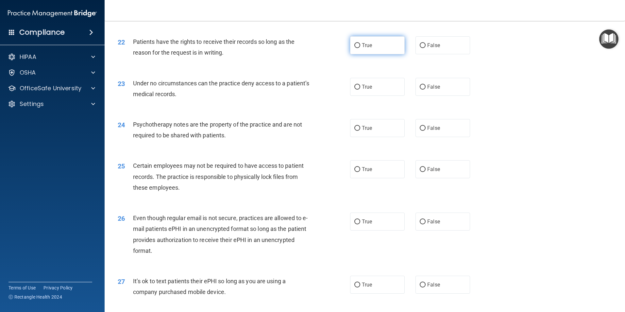
click at [350, 54] on label "True" at bounding box center [377, 45] width 55 height 18
click at [354, 48] on input "True" at bounding box center [357, 45] width 6 height 5
radio input "true"
click at [420, 90] on input "False" at bounding box center [423, 87] width 6 height 5
radio input "true"
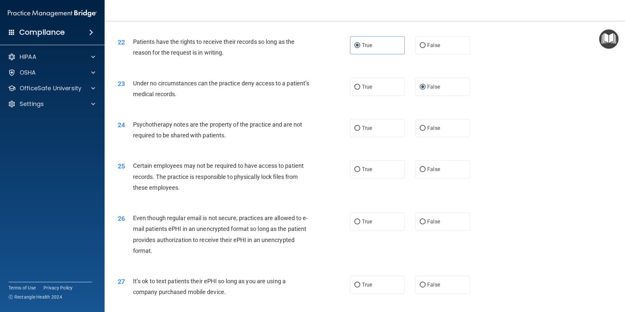
drag, startPoint x: 356, startPoint y: 137, endPoint x: 346, endPoint y: 134, distance: 10.4
click at [356, 131] on input "True" at bounding box center [357, 128] width 6 height 5
radio input "true"
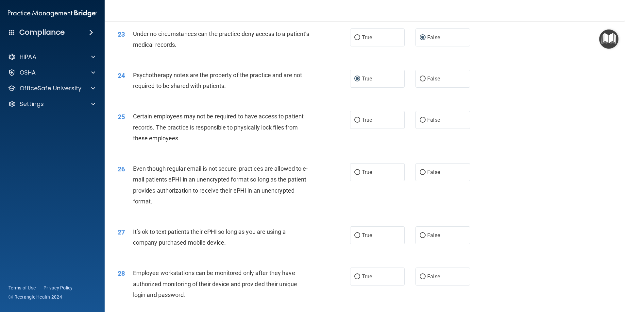
scroll to position [1209, 0]
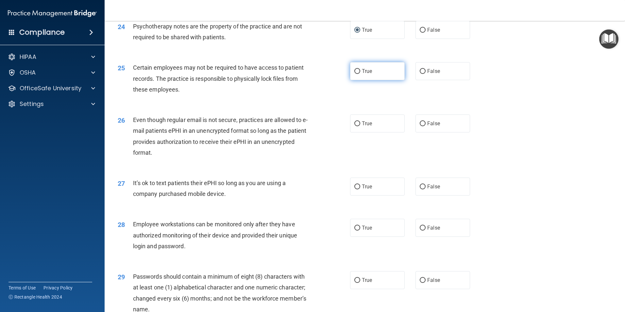
click at [355, 74] on input "True" at bounding box center [357, 71] width 6 height 5
radio input "true"
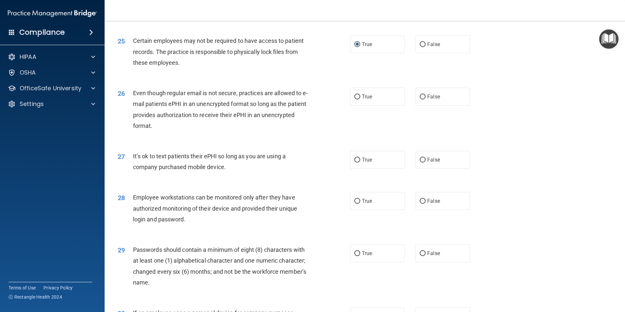
scroll to position [1242, 0]
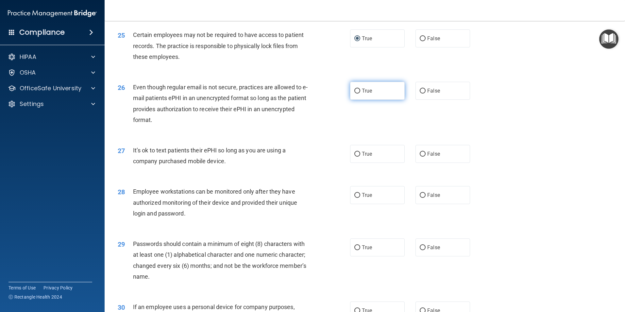
click at [362, 94] on span "True" at bounding box center [367, 91] width 10 height 6
click at [360, 93] on input "True" at bounding box center [357, 91] width 6 height 5
radio input "true"
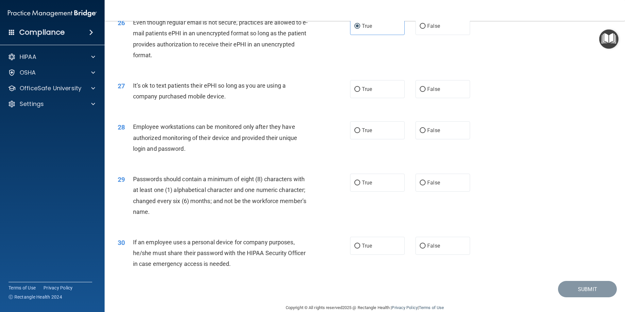
scroll to position [1308, 0]
click at [354, 91] on input "True" at bounding box center [357, 88] width 6 height 5
radio input "true"
click at [420, 132] on input "False" at bounding box center [423, 129] width 6 height 5
radio input "true"
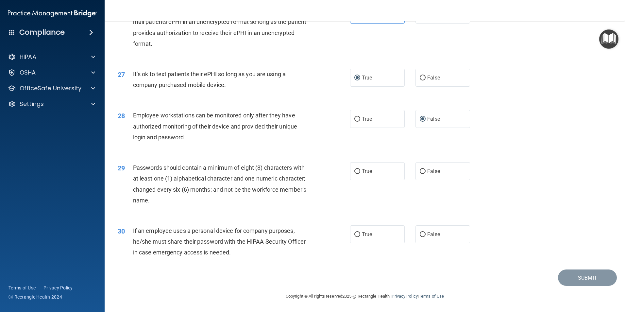
scroll to position [1329, 0]
click at [355, 171] on input "True" at bounding box center [357, 171] width 6 height 5
radio input "true"
click at [420, 235] on input "False" at bounding box center [423, 234] width 6 height 5
radio input "true"
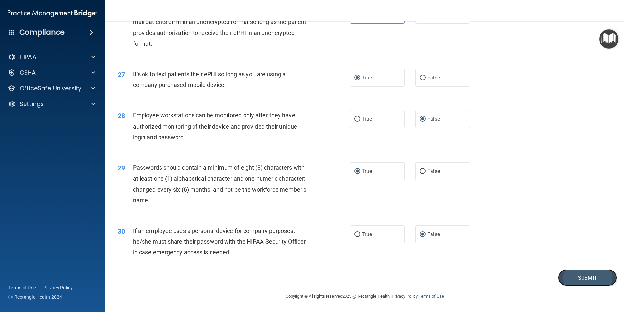
click at [576, 274] on button "Submit" at bounding box center [587, 277] width 59 height 17
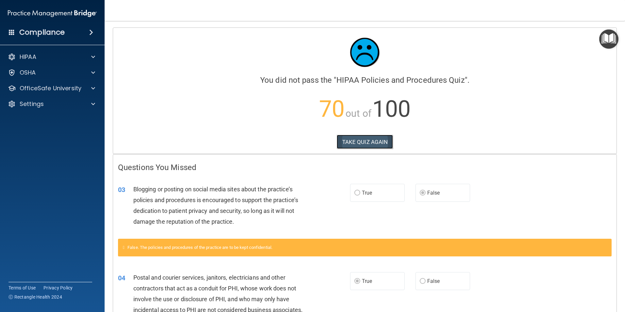
click at [371, 141] on button "TAKE QUIZ AGAIN" at bounding box center [365, 142] width 57 height 14
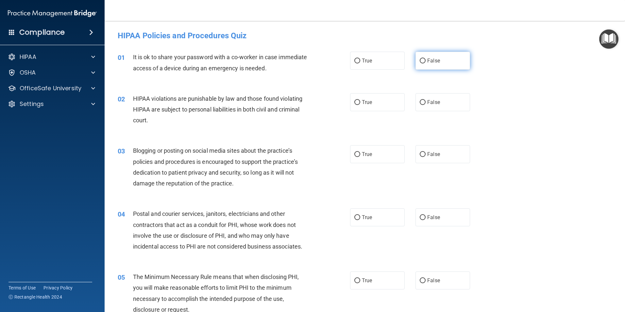
click at [420, 60] on input "False" at bounding box center [423, 61] width 6 height 5
radio input "true"
click at [354, 102] on input "True" at bounding box center [357, 102] width 6 height 5
radio input "true"
click at [420, 154] on input "False" at bounding box center [423, 154] width 6 height 5
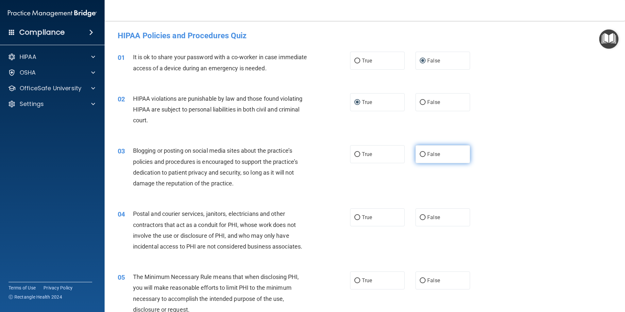
radio input "true"
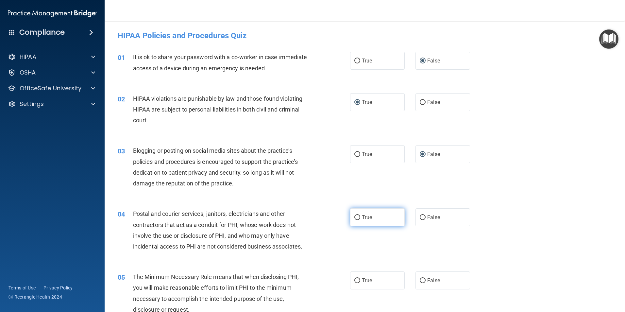
drag, startPoint x: 353, startPoint y: 217, endPoint x: 356, endPoint y: 213, distance: 4.9
click at [354, 217] on input "True" at bounding box center [357, 217] width 6 height 5
radio input "true"
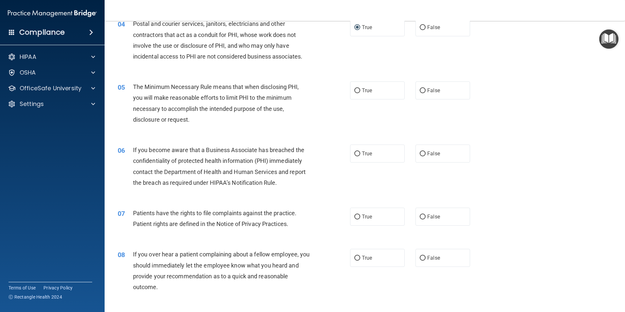
scroll to position [196, 0]
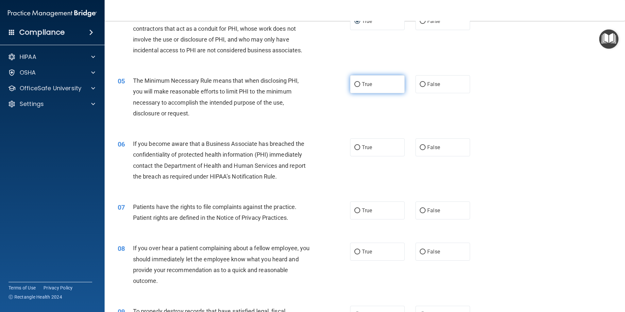
click at [356, 85] on input "True" at bounding box center [357, 84] width 6 height 5
radio input "true"
click at [420, 147] on input "False" at bounding box center [423, 147] width 6 height 5
radio input "true"
click at [355, 211] on input "True" at bounding box center [357, 210] width 6 height 5
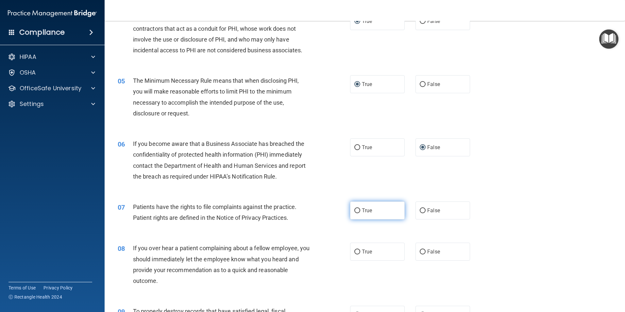
radio input "true"
click at [420, 251] on input "False" at bounding box center [423, 251] width 6 height 5
radio input "true"
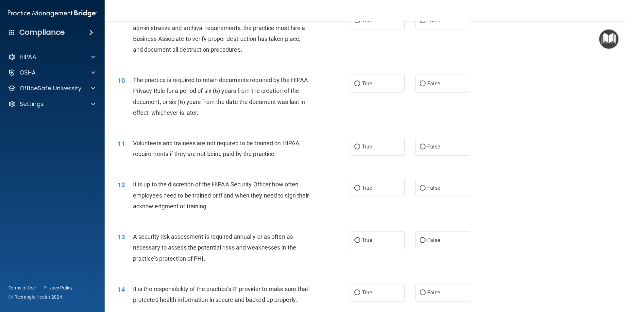
scroll to position [458, 0]
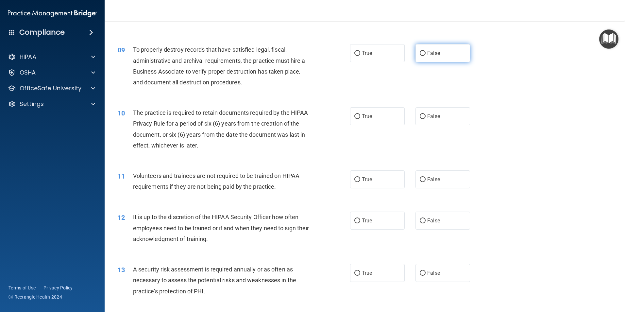
click at [420, 55] on input "False" at bounding box center [423, 53] width 6 height 5
radio input "true"
click at [355, 117] on input "True" at bounding box center [357, 116] width 6 height 5
radio input "true"
click at [420, 178] on input "False" at bounding box center [423, 179] width 6 height 5
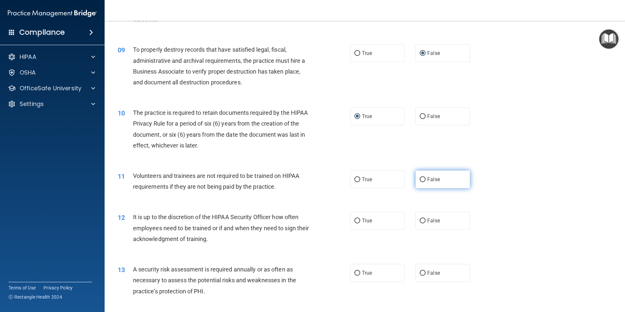
radio input "true"
click at [420, 220] on input "False" at bounding box center [423, 220] width 6 height 5
radio input "true"
click at [358, 272] on label "True" at bounding box center [377, 273] width 55 height 18
click at [358, 272] on input "True" at bounding box center [357, 273] width 6 height 5
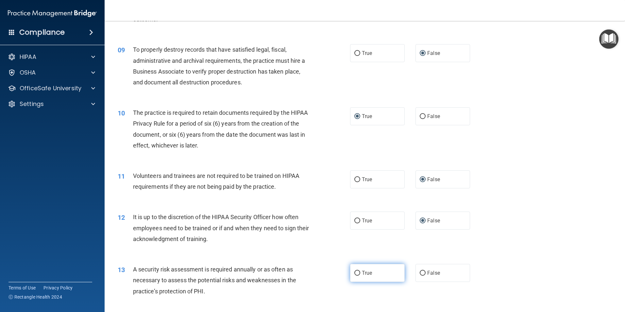
radio input "true"
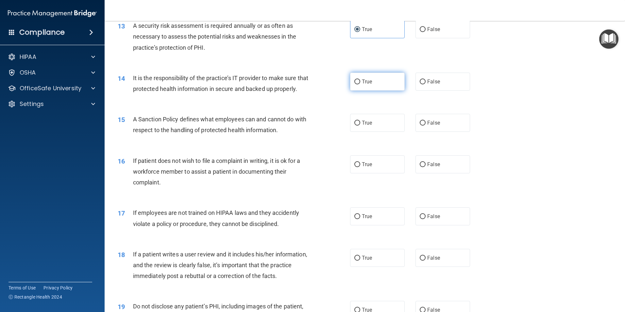
scroll to position [686, 0]
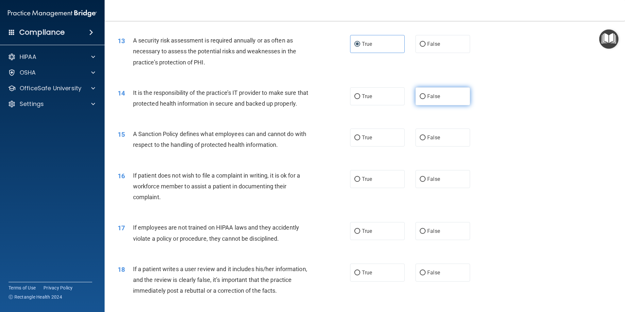
click at [420, 96] on input "False" at bounding box center [423, 96] width 6 height 5
radio input "true"
click at [420, 140] on input "False" at bounding box center [423, 137] width 6 height 5
radio input "true"
click at [355, 182] on input "True" at bounding box center [357, 179] width 6 height 5
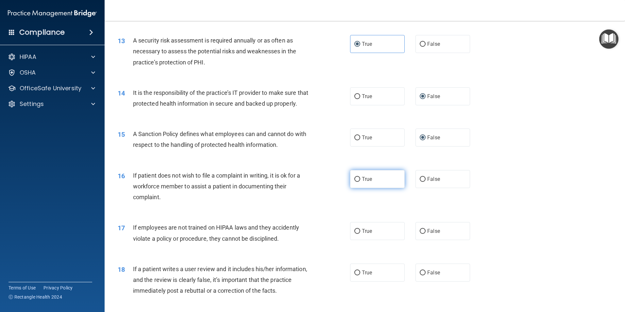
radio input "true"
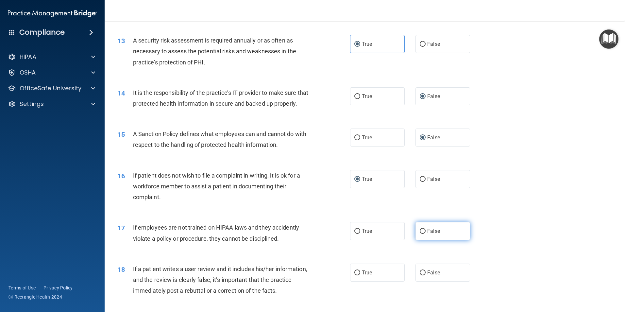
click at [422, 234] on input "False" at bounding box center [423, 231] width 6 height 5
radio input "true"
click at [420, 275] on input "False" at bounding box center [423, 272] width 6 height 5
radio input "true"
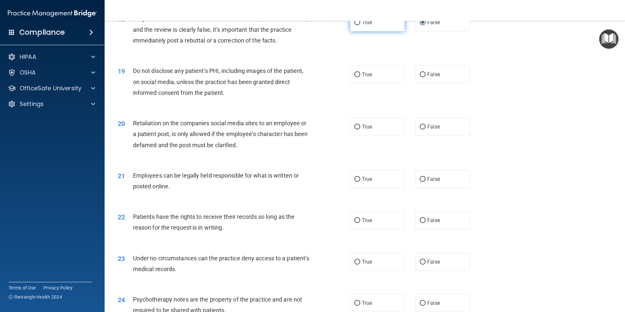
scroll to position [948, 0]
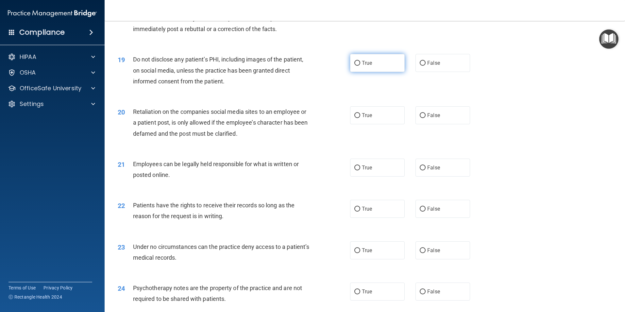
click at [358, 66] on input "True" at bounding box center [357, 63] width 6 height 5
radio input "true"
click at [420, 118] on input "False" at bounding box center [423, 115] width 6 height 5
radio input "true"
click at [355, 170] on input "True" at bounding box center [357, 167] width 6 height 5
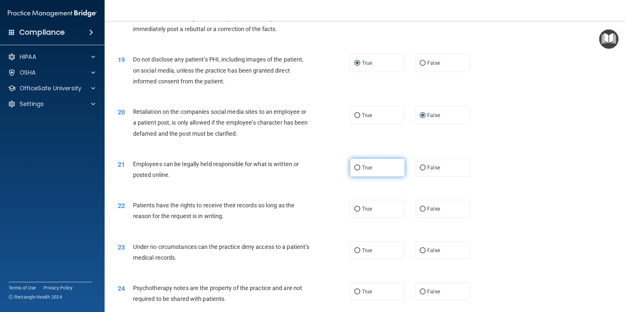
radio input "true"
click at [420, 211] on input "False" at bounding box center [423, 209] width 6 height 5
radio input "true"
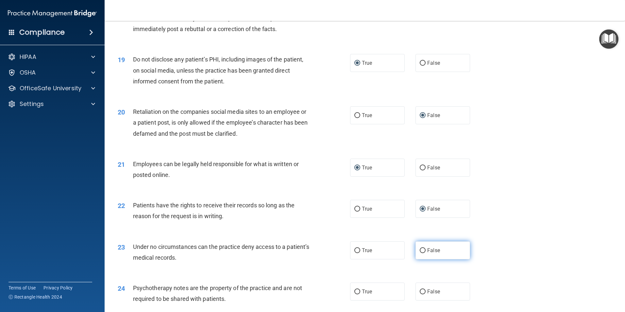
click at [420, 253] on input "False" at bounding box center [423, 250] width 6 height 5
radio input "true"
click at [354, 294] on input "True" at bounding box center [357, 291] width 6 height 5
radio input "true"
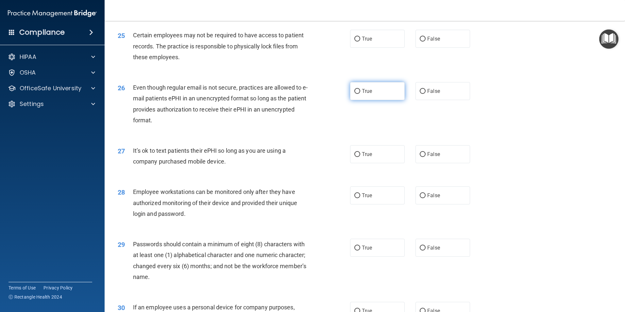
scroll to position [1242, 0]
click at [354, 41] on input "True" at bounding box center [357, 38] width 6 height 5
radio input "true"
click at [355, 93] on input "True" at bounding box center [357, 91] width 6 height 5
radio input "true"
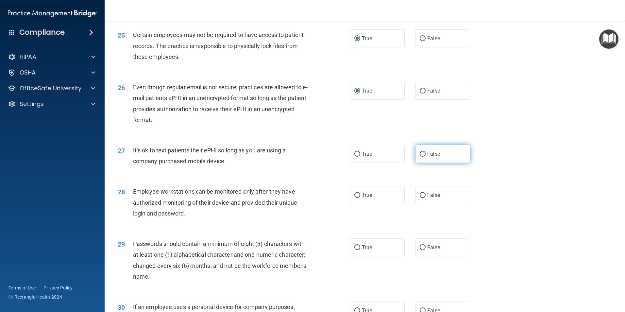
click at [420, 157] on input "False" at bounding box center [423, 154] width 6 height 5
radio input "true"
click at [420, 198] on input "False" at bounding box center [423, 195] width 6 height 5
radio input "true"
click at [356, 250] on input "True" at bounding box center [357, 247] width 6 height 5
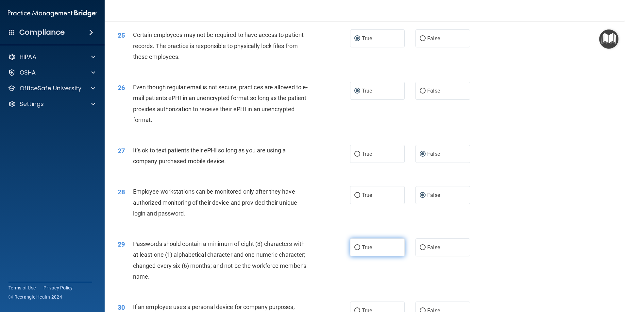
radio input "true"
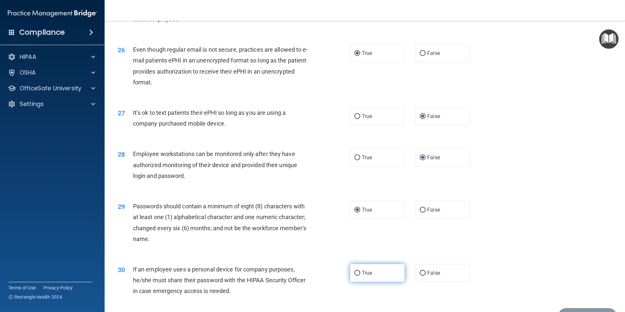
scroll to position [1329, 0]
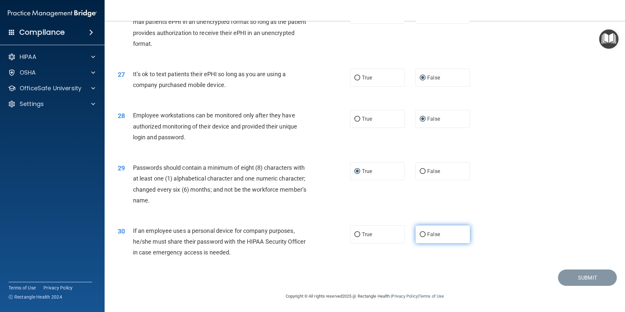
drag, startPoint x: 419, startPoint y: 234, endPoint x: 429, endPoint y: 234, distance: 10.1
click at [420, 234] on input "False" at bounding box center [423, 234] width 6 height 5
radio input "true"
click at [573, 280] on button "Submit" at bounding box center [587, 277] width 59 height 17
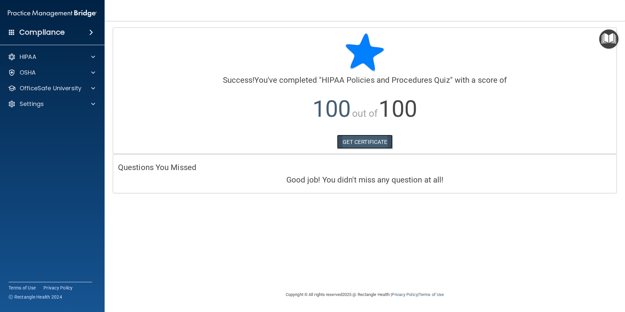
click at [360, 140] on link "GET CERTIFICATE" at bounding box center [365, 142] width 56 height 14
click at [50, 88] on p "OfficeSafe University" at bounding box center [51, 88] width 62 height 8
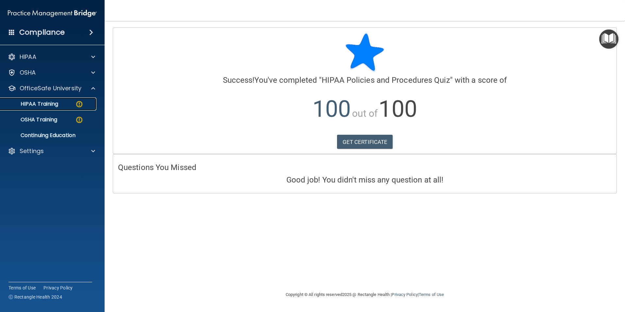
click at [46, 103] on p "HIPAA Training" at bounding box center [31, 104] width 54 height 7
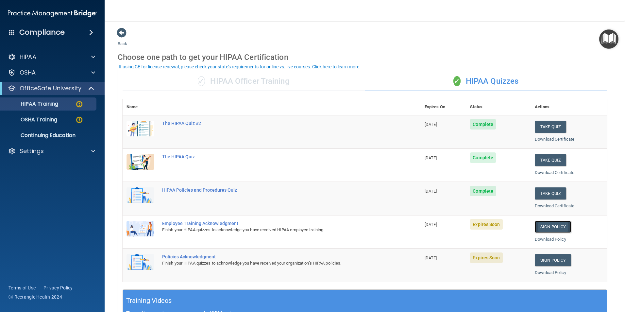
click at [541, 227] on link "Sign Policy" at bounding box center [553, 227] width 36 height 12
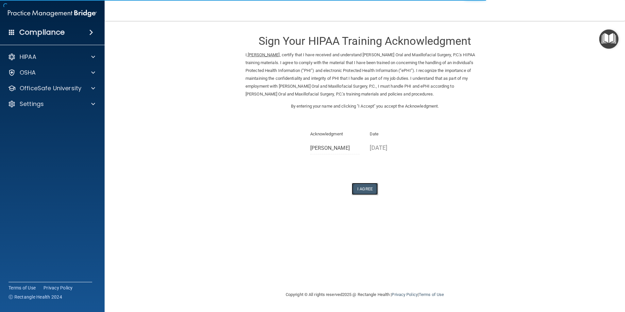
click at [364, 190] on button "I Agree" at bounding box center [365, 189] width 26 height 12
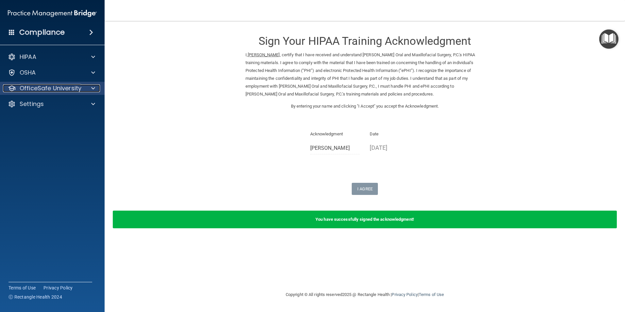
click at [44, 87] on p "OfficeSafe University" at bounding box center [51, 88] width 62 height 8
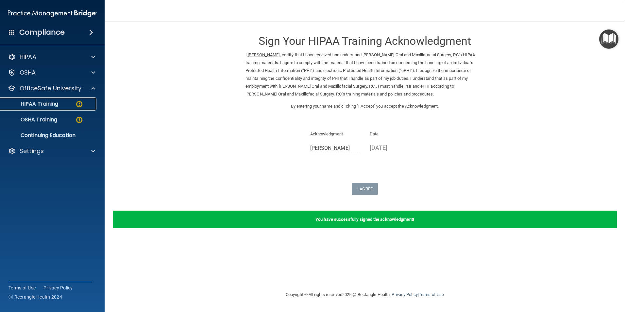
click at [42, 99] on link "HIPAA Training" at bounding box center [44, 103] width 103 height 13
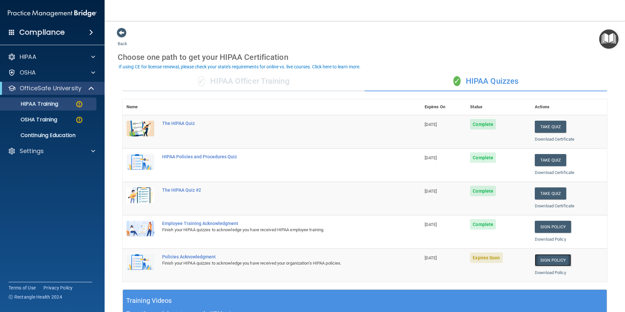
click at [544, 259] on link "Sign Policy" at bounding box center [553, 260] width 36 height 12
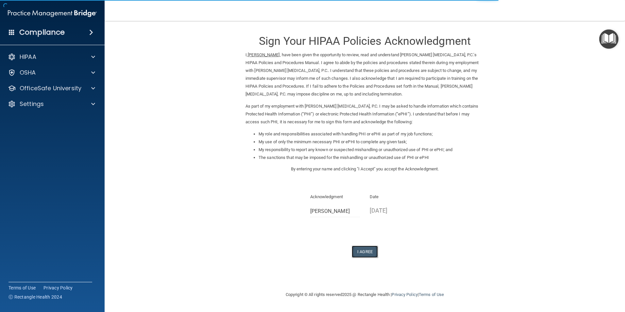
click at [370, 250] on button "I Agree" at bounding box center [365, 251] width 26 height 12
click at [608, 41] on img "Open Resource Center" at bounding box center [608, 38] width 19 height 19
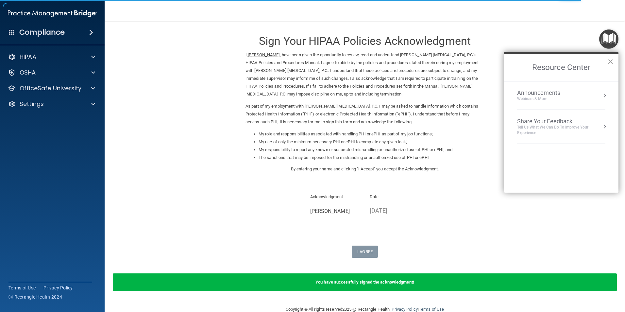
click at [611, 59] on button "×" at bounding box center [610, 61] width 6 height 10
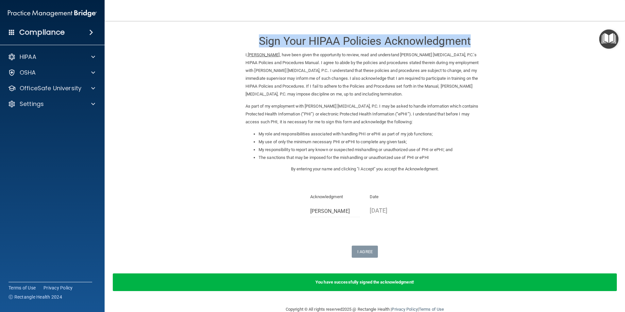
drag, startPoint x: 231, startPoint y: 32, endPoint x: 513, endPoint y: 32, distance: 282.4
click at [513, 32] on form "Sign Your HIPAA Policies Acknowledgment I, Kimberly Reed , have been given the …" at bounding box center [365, 162] width 494 height 271
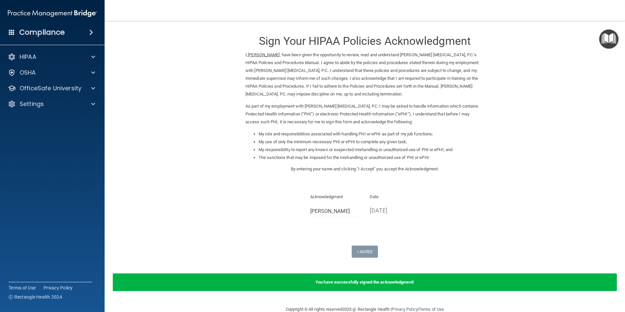
click at [194, 96] on form "Sign Your HIPAA Policies Acknowledgment I, Kimberly Reed , have been given the …" at bounding box center [365, 162] width 494 height 271
click at [51, 87] on p "OfficeSafe University" at bounding box center [51, 88] width 62 height 8
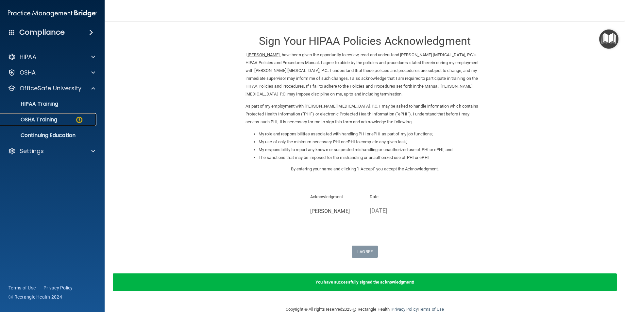
click at [48, 120] on p "OSHA Training" at bounding box center [30, 119] width 53 height 7
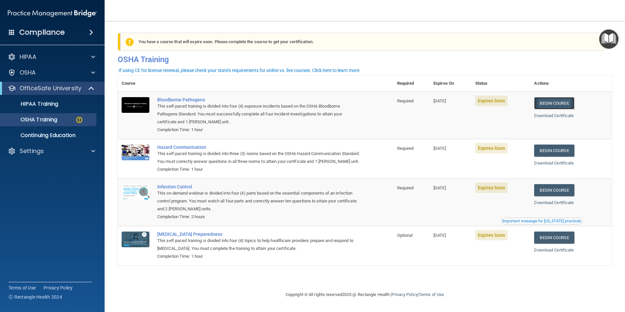
click at [557, 102] on link "Begin Course" at bounding box center [554, 103] width 40 height 12
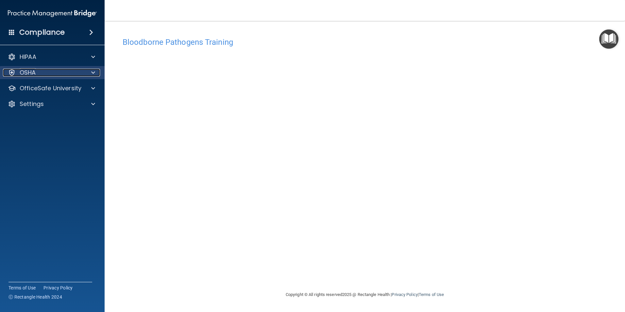
click at [31, 71] on p "OSHA" at bounding box center [28, 73] width 16 height 8
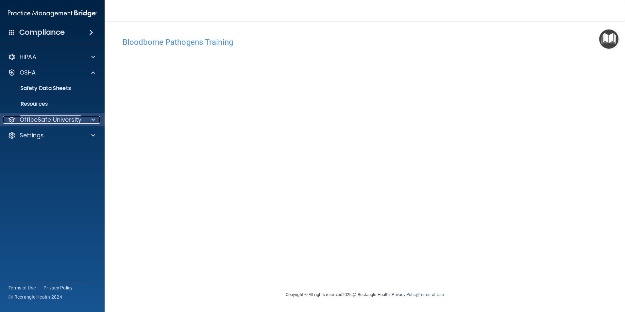
click at [31, 117] on p "OfficeSafe University" at bounding box center [51, 120] width 62 height 8
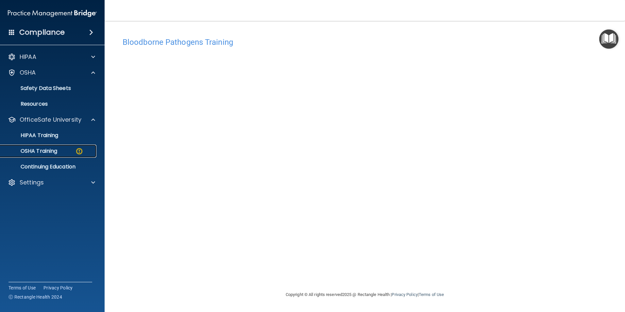
click at [62, 151] on div "OSHA Training" at bounding box center [48, 151] width 89 height 7
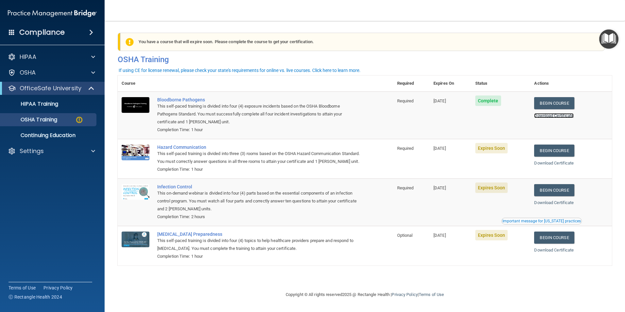
click at [554, 116] on link "Download Certificate" at bounding box center [554, 115] width 40 height 5
click at [560, 151] on link "Begin Course" at bounding box center [554, 150] width 40 height 12
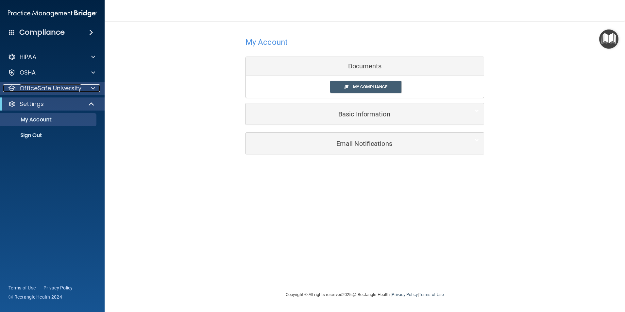
click at [48, 87] on p "OfficeSafe University" at bounding box center [51, 88] width 62 height 8
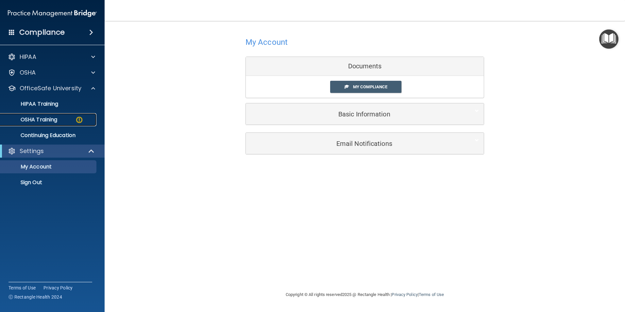
click at [46, 118] on p "OSHA Training" at bounding box center [30, 119] width 53 height 7
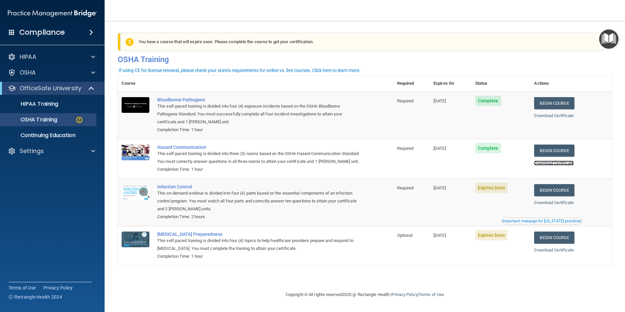
click at [555, 163] on link "Download Certificate" at bounding box center [554, 163] width 40 height 5
click at [553, 196] on link "Begin Course" at bounding box center [554, 190] width 40 height 12
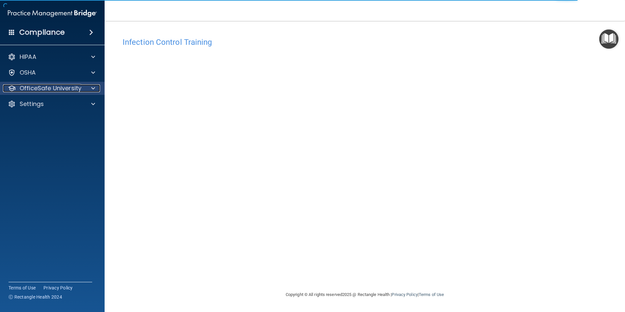
click at [73, 88] on p "OfficeSafe University" at bounding box center [51, 88] width 62 height 8
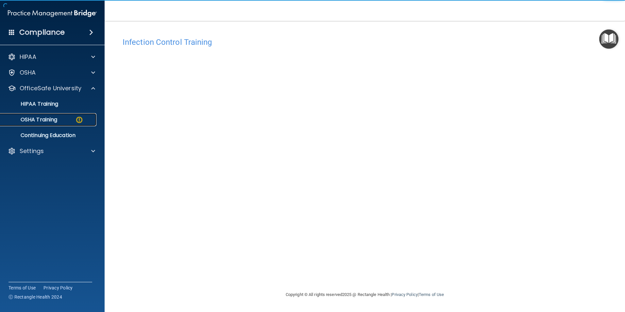
click at [57, 120] on p "OSHA Training" at bounding box center [30, 119] width 53 height 7
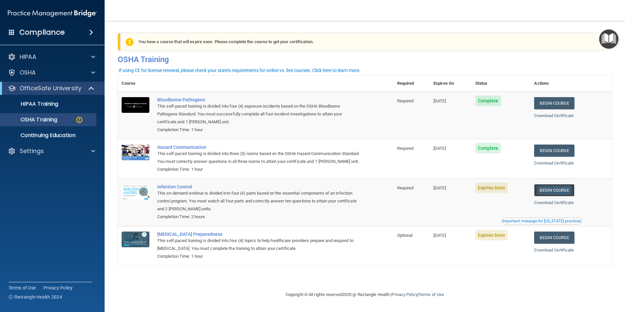
click at [561, 196] on link "Begin Course" at bounding box center [554, 190] width 40 height 12
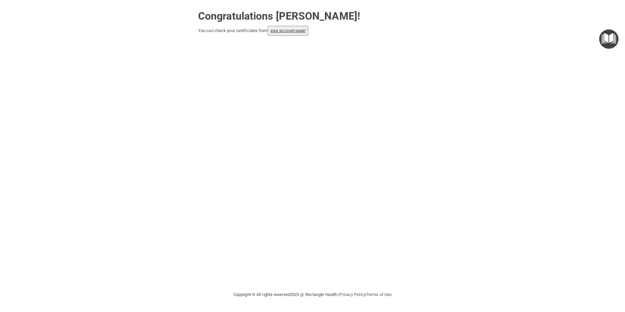
click at [288, 27] on button "your account page!" at bounding box center [288, 31] width 41 height 10
click at [289, 30] on link "your account page!" at bounding box center [288, 30] width 36 height 5
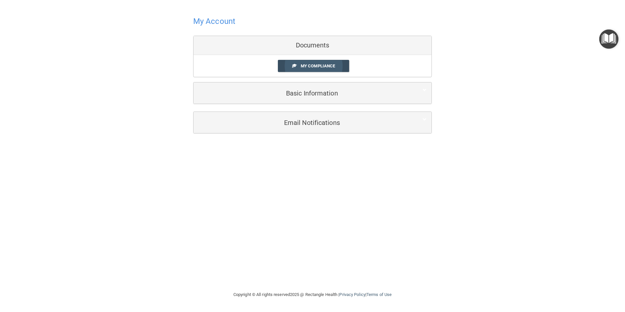
click at [306, 66] on span "My Compliance" at bounding box center [318, 65] width 34 height 5
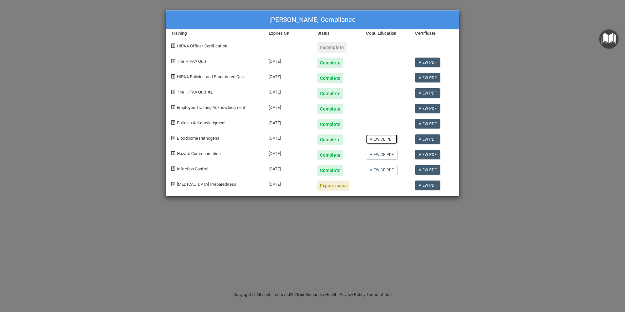
click at [377, 140] on link "View CE PDF" at bounding box center [381, 138] width 31 height 9
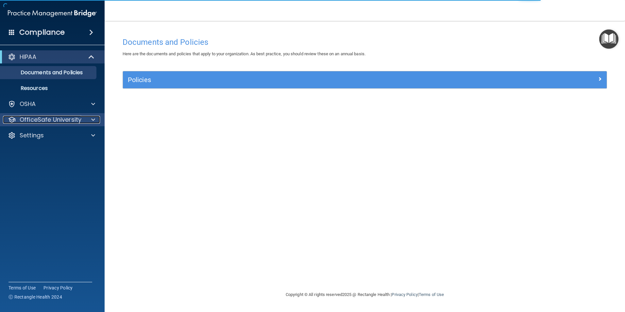
click at [89, 118] on div at bounding box center [92, 120] width 16 height 8
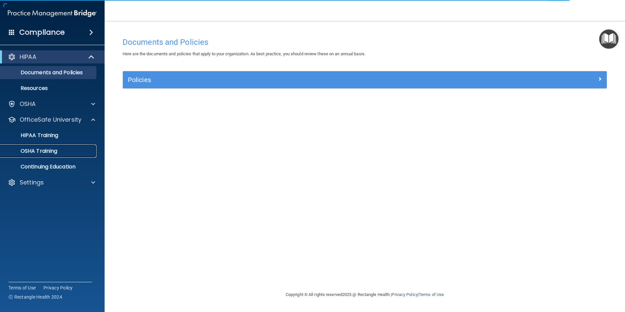
click at [52, 148] on p "OSHA Training" at bounding box center [30, 151] width 53 height 7
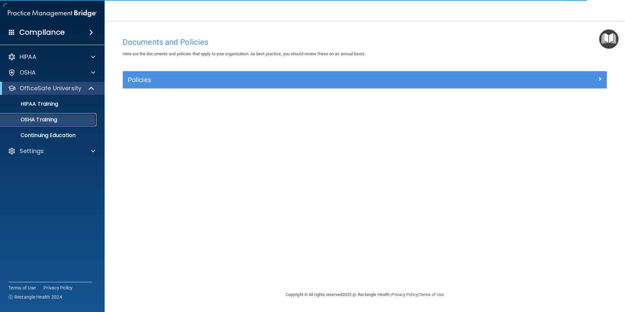
click at [45, 118] on p "OSHA Training" at bounding box center [30, 119] width 53 height 7
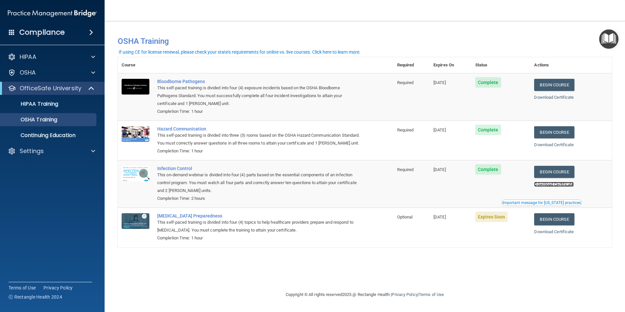
click at [554, 187] on link "Download Certificate" at bounding box center [554, 184] width 40 height 5
click at [554, 225] on link "Begin Course" at bounding box center [554, 219] width 40 height 12
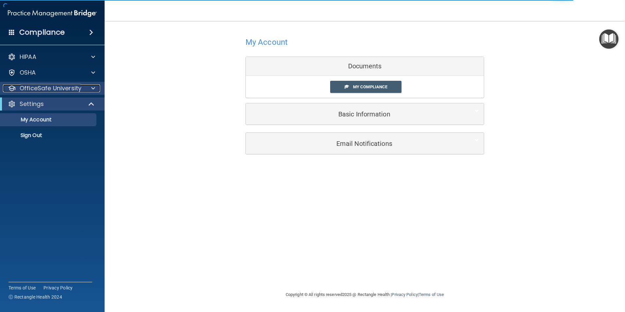
click at [93, 87] on span at bounding box center [93, 88] width 4 height 8
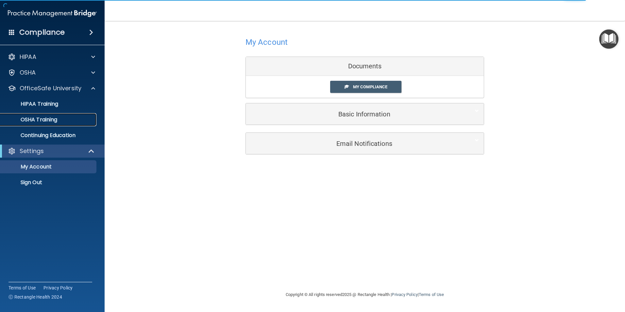
click at [47, 118] on p "OSHA Training" at bounding box center [30, 119] width 53 height 7
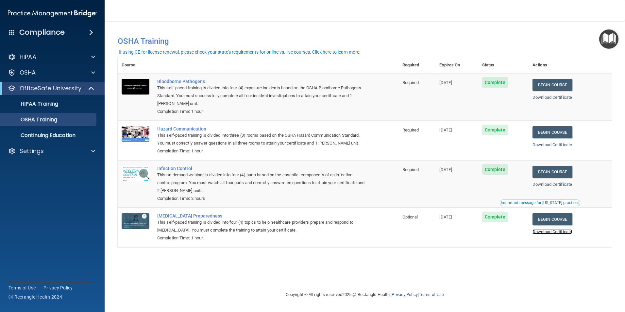
click at [555, 234] on link "Download Certificate" at bounding box center [552, 231] width 40 height 5
click at [52, 104] on p "HIPAA Training" at bounding box center [31, 104] width 54 height 7
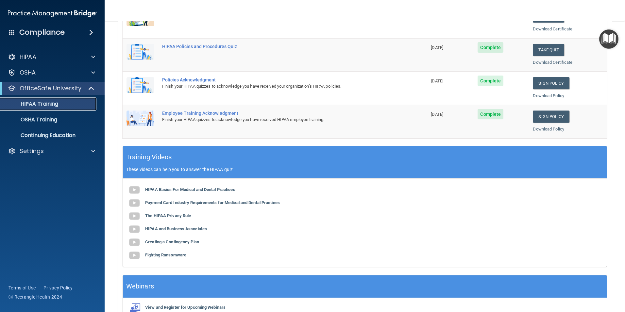
scroll to position [50, 0]
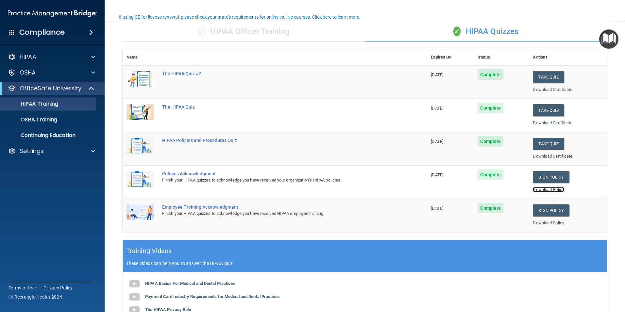
click at [545, 189] on link "Download Policy" at bounding box center [548, 189] width 31 height 5
click at [541, 223] on link "Download Policy" at bounding box center [548, 222] width 31 height 5
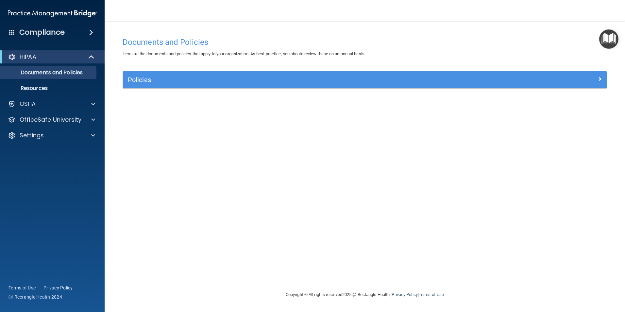
click at [594, 13] on nav "Toggle navigation [PERSON_NAME] [EMAIL_ADDRESS][DOMAIN_NAME] Manage My Enterpri…" at bounding box center [365, 10] width 520 height 21
